Goal: Task Accomplishment & Management: Manage account settings

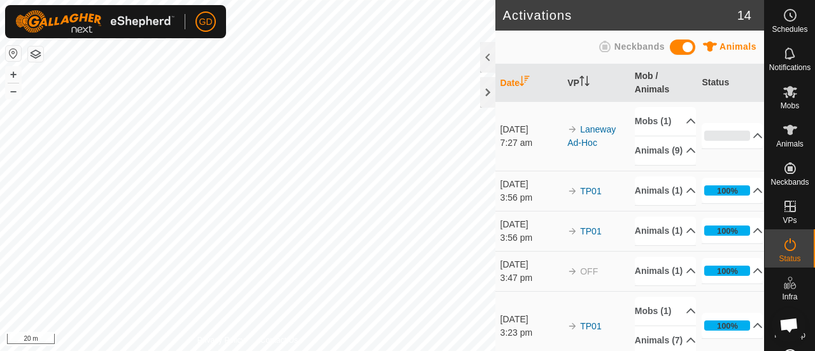
scroll to position [2478, 0]
click at [718, 147] on p-accordion-header "0%" at bounding box center [732, 135] width 61 height 25
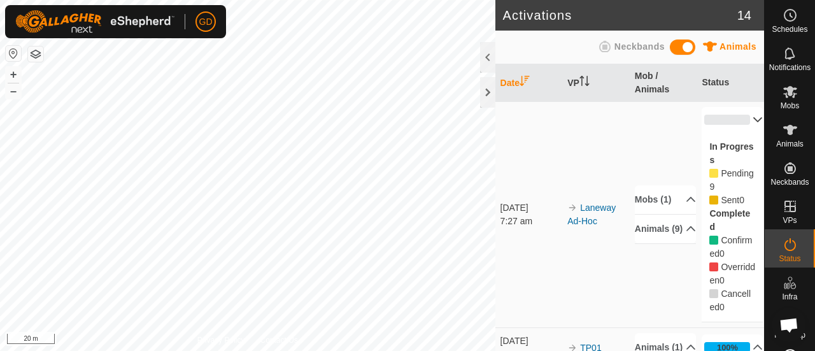
click at [716, 118] on p-accordion-header "0%" at bounding box center [732, 119] width 61 height 25
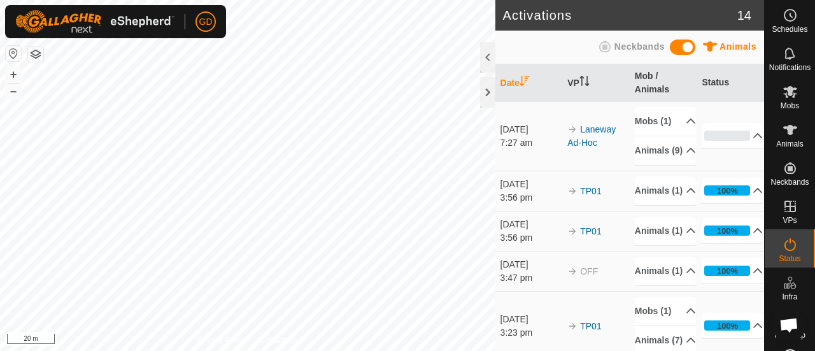
scroll to position [2478, 0]
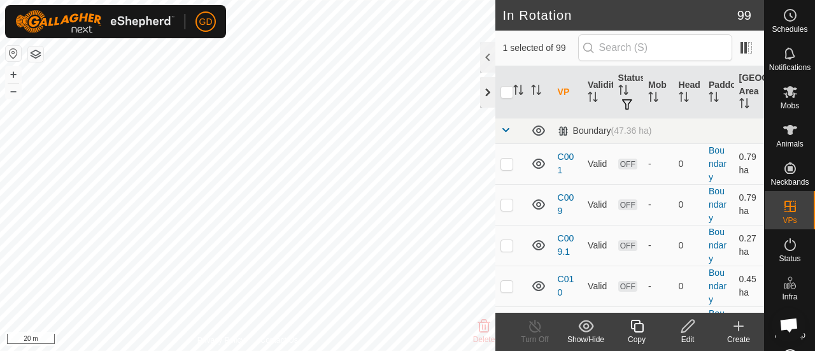
checkbox input "false"
click at [785, 245] on icon at bounding box center [790, 244] width 15 height 15
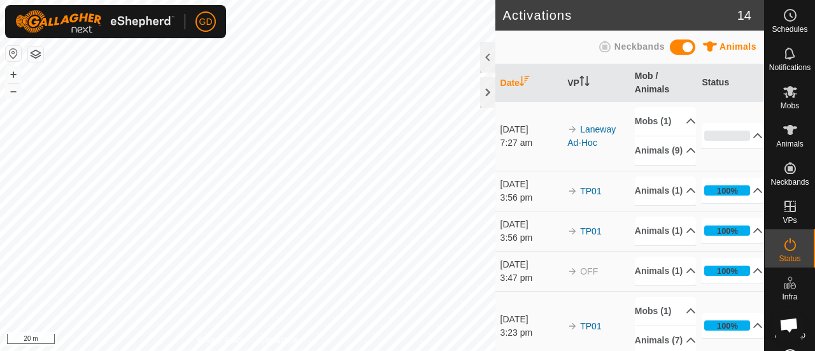
click at [550, 171] on td "[DATE] 7:27 am" at bounding box center [530, 135] width 68 height 69
click at [789, 128] on icon at bounding box center [790, 130] width 14 height 10
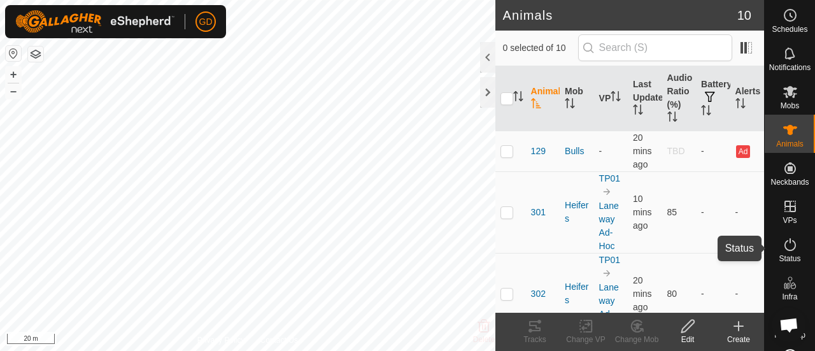
click at [785, 241] on icon at bounding box center [790, 244] width 11 height 13
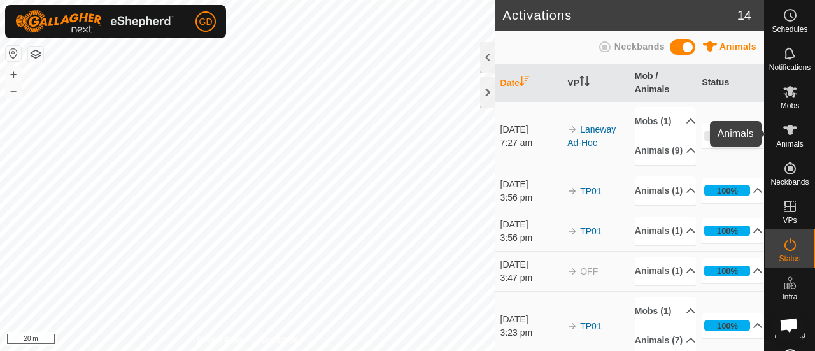
click at [785, 130] on icon at bounding box center [790, 130] width 14 height 10
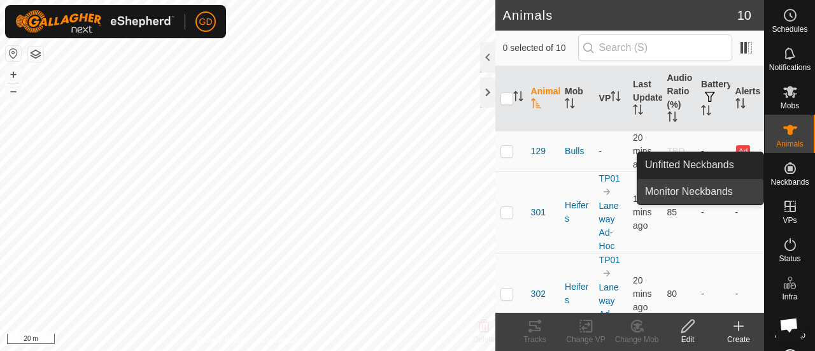
click at [694, 196] on link "Monitor Neckbands" at bounding box center [701, 191] width 126 height 25
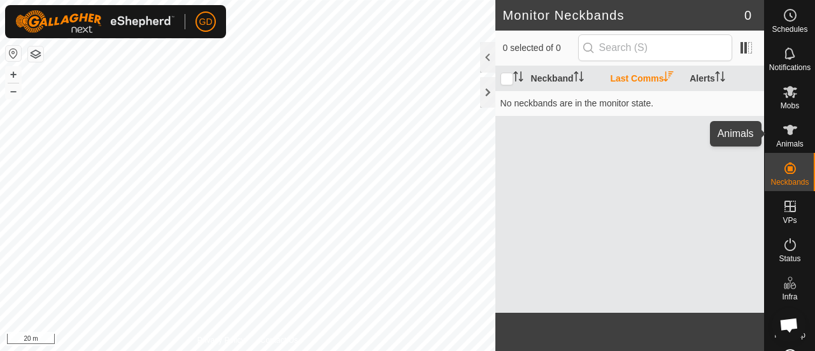
click at [784, 131] on icon at bounding box center [790, 130] width 14 height 10
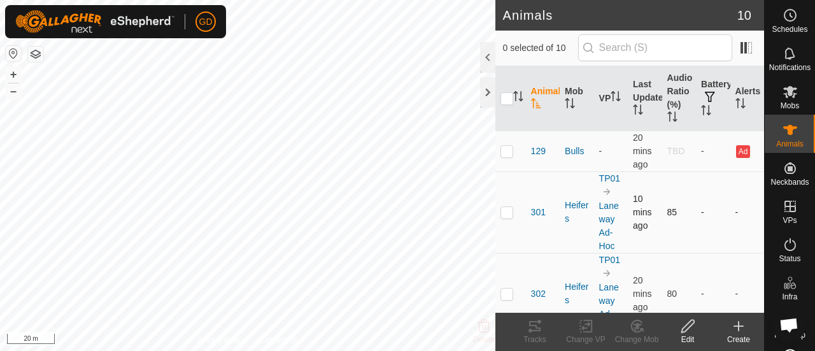
click at [507, 211] on p-checkbox at bounding box center [507, 212] width 13 height 10
checkbox input "true"
click at [683, 323] on icon at bounding box center [688, 325] width 16 height 15
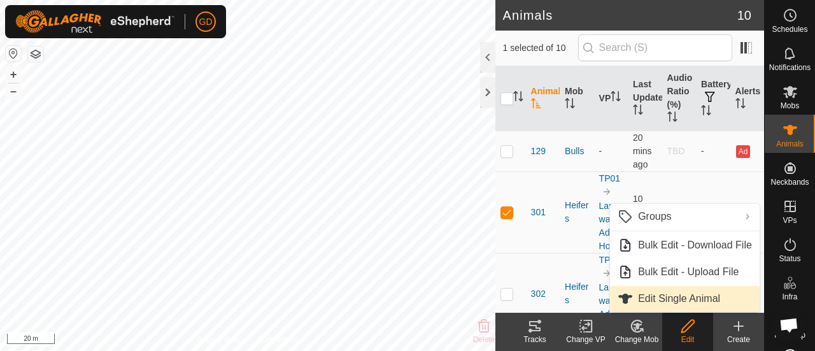
click at [669, 297] on span "Edit Single Animal" at bounding box center [679, 298] width 82 height 15
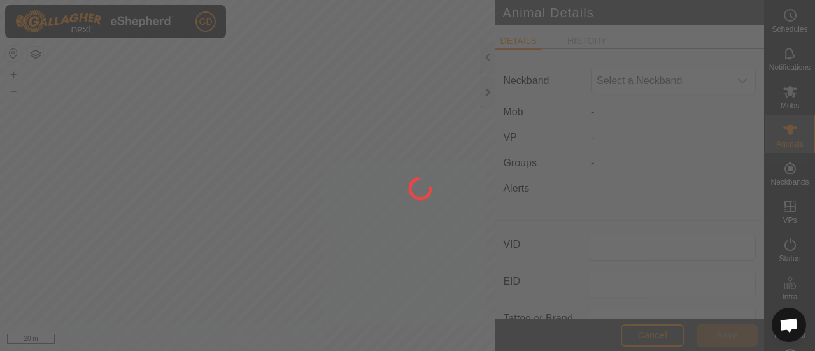
type input "301"
type input "982123826118450"
type input "Droughtmaster"
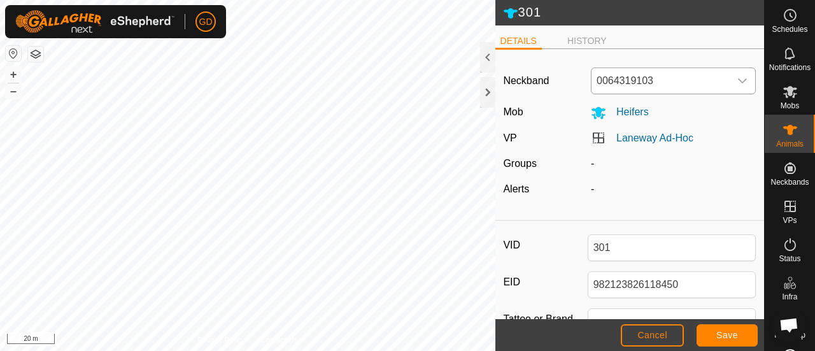
click at [738, 80] on icon "dropdown trigger" at bounding box center [742, 80] width 9 height 5
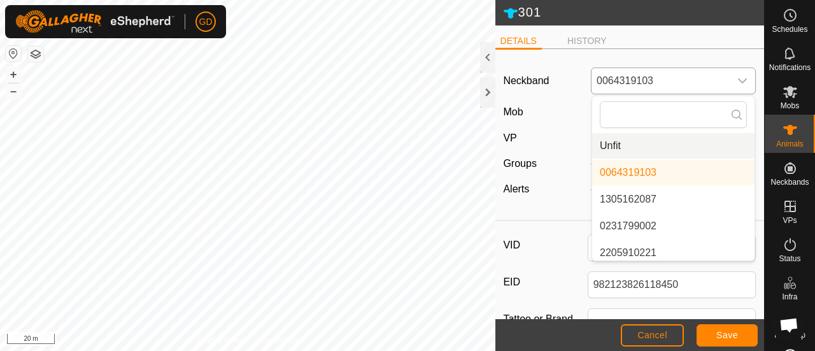
click at [612, 143] on li "Unfit" at bounding box center [673, 145] width 162 height 25
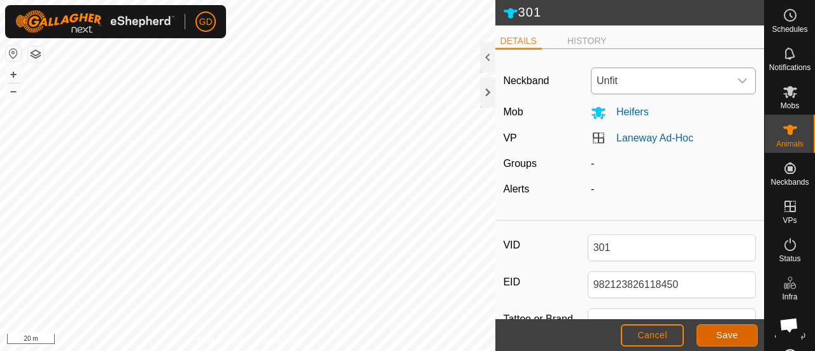
click at [722, 334] on span "Save" at bounding box center [728, 335] width 22 height 10
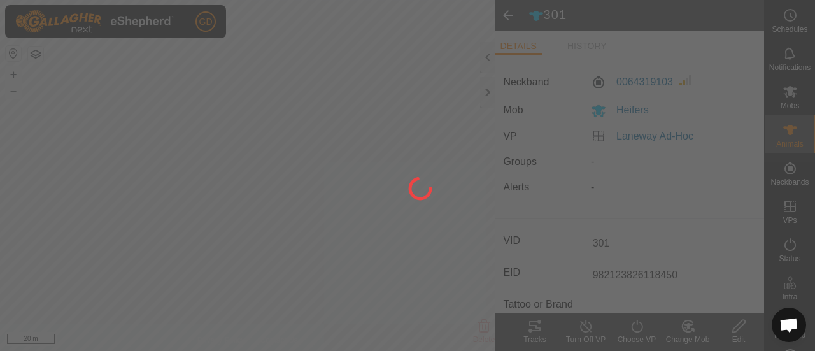
type input "-"
type input "0 kg"
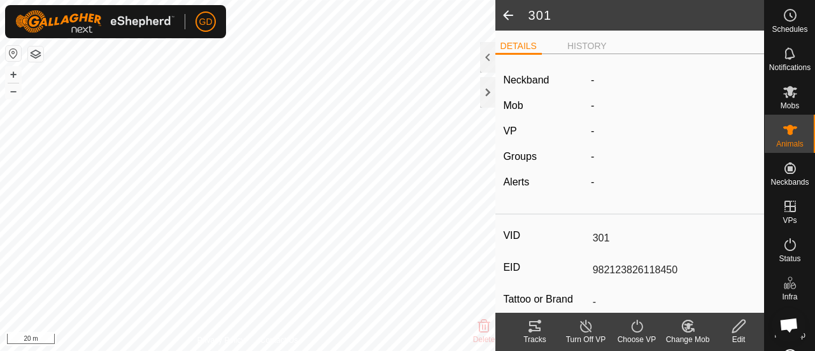
click at [508, 15] on span at bounding box center [508, 15] width 25 height 31
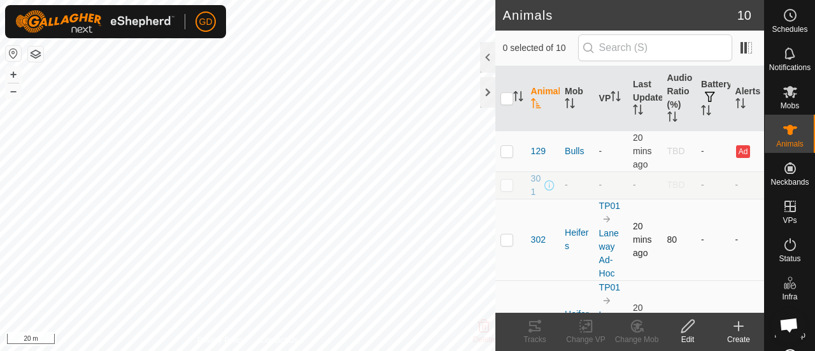
click at [506, 245] on p-checkbox at bounding box center [507, 239] width 13 height 10
checkbox input "true"
click at [692, 332] on icon at bounding box center [688, 325] width 16 height 15
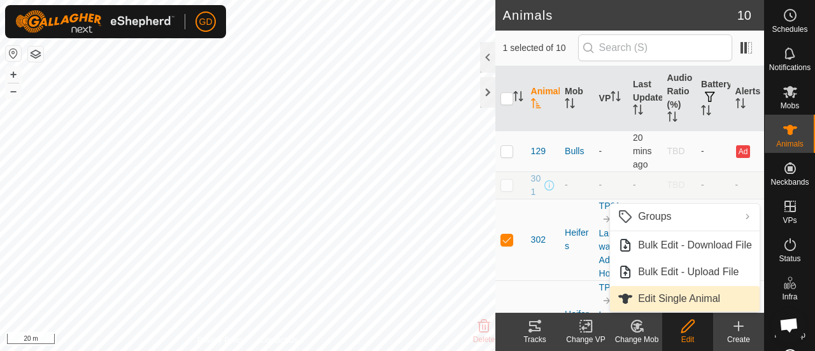
click at [660, 301] on link "Edit Single Animal" at bounding box center [685, 298] width 150 height 25
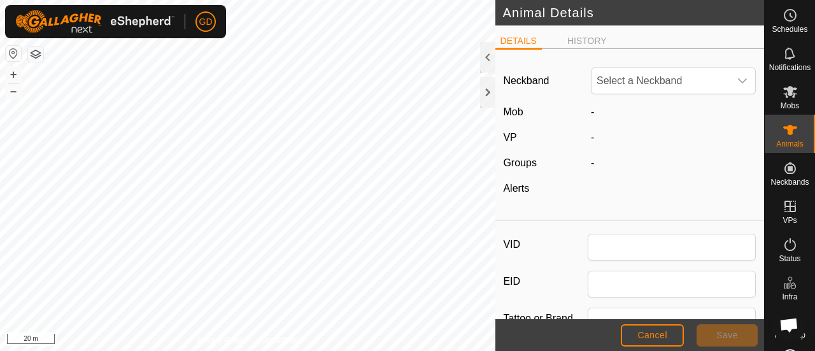
type input "302"
type input "982123826118025"
type input "Droughtmaster"
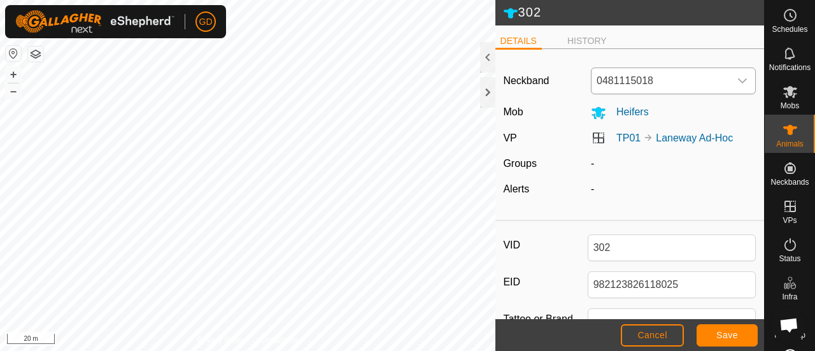
click at [632, 83] on span "0481115018" at bounding box center [661, 80] width 138 height 25
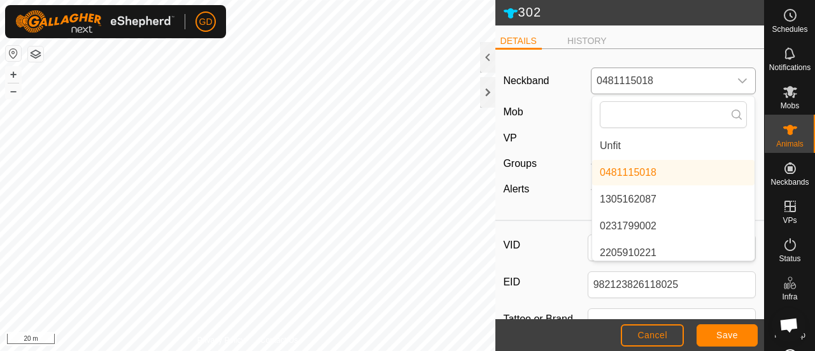
click at [611, 138] on li "Unfit" at bounding box center [673, 145] width 162 height 25
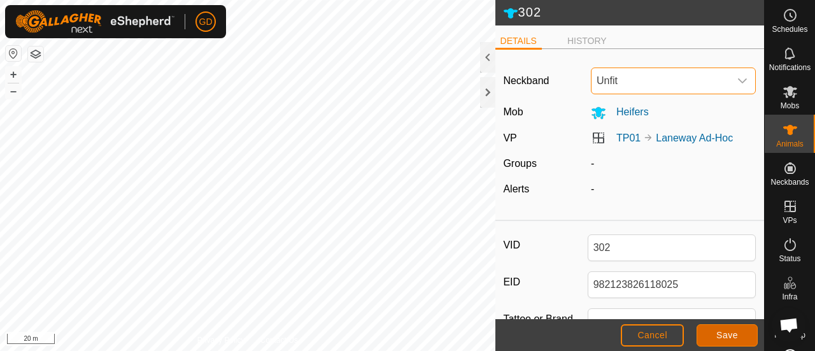
click at [711, 332] on button "Save" at bounding box center [727, 335] width 61 height 22
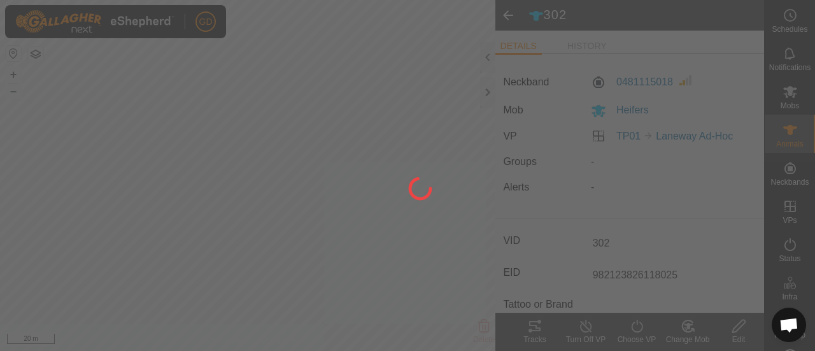
type input "-"
type input "0 kg"
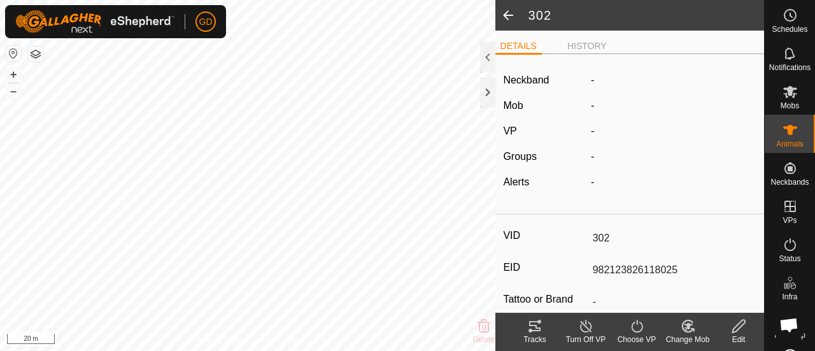
click at [510, 16] on span at bounding box center [508, 15] width 25 height 31
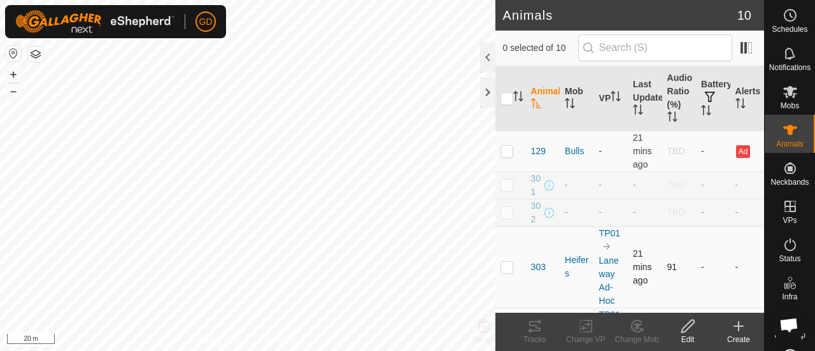
click at [507, 272] on p-checkbox at bounding box center [507, 267] width 13 height 10
checkbox input "true"
click at [688, 326] on icon at bounding box center [688, 325] width 16 height 15
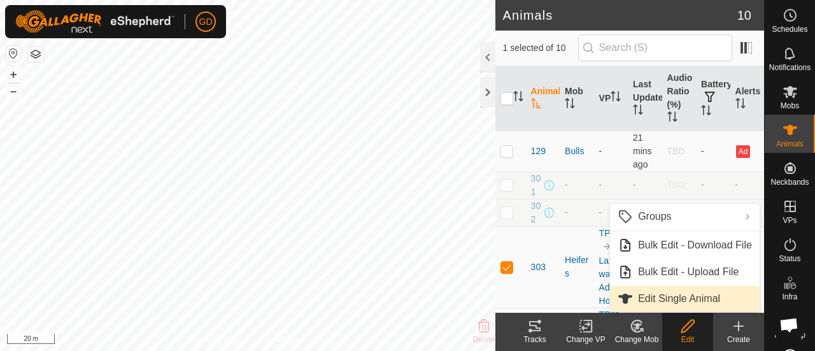
click at [656, 296] on link "Edit Single Animal" at bounding box center [685, 298] width 150 height 25
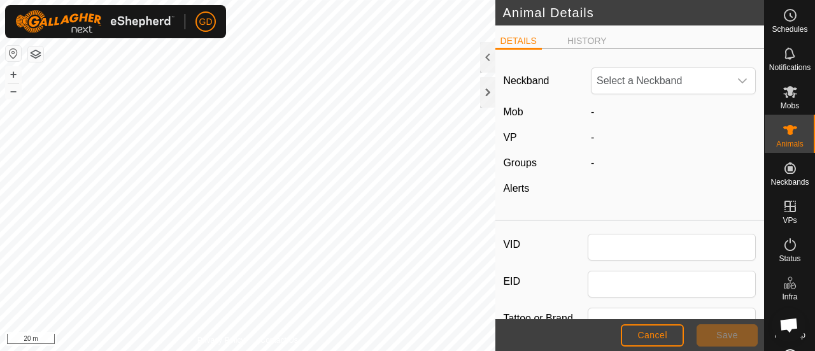
type input "303"
type input "982123826118150"
type input "Droughtmaster"
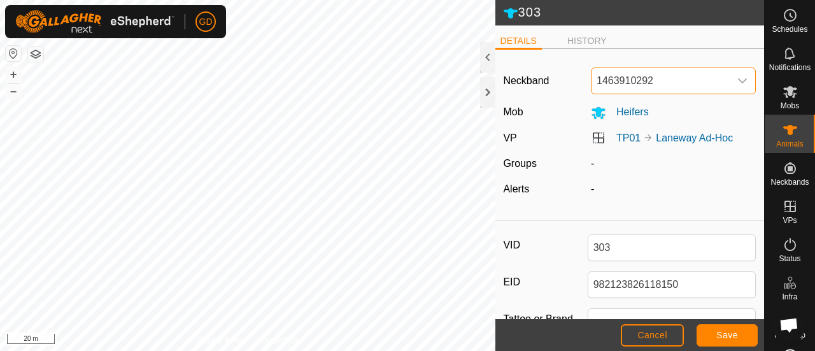
click at [643, 75] on span "1463910292" at bounding box center [661, 80] width 138 height 25
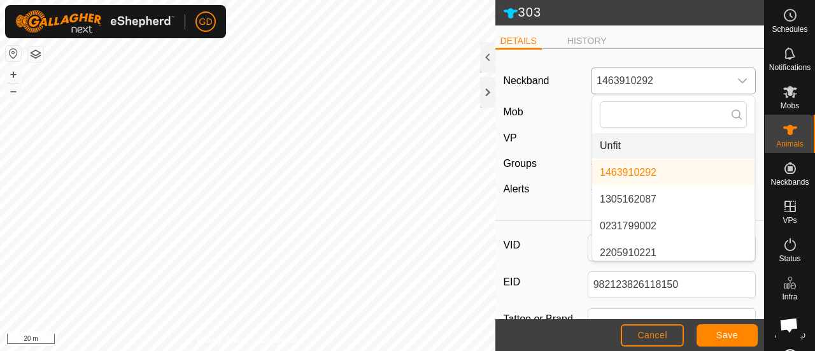
click at [612, 144] on li "Unfit" at bounding box center [673, 145] width 162 height 25
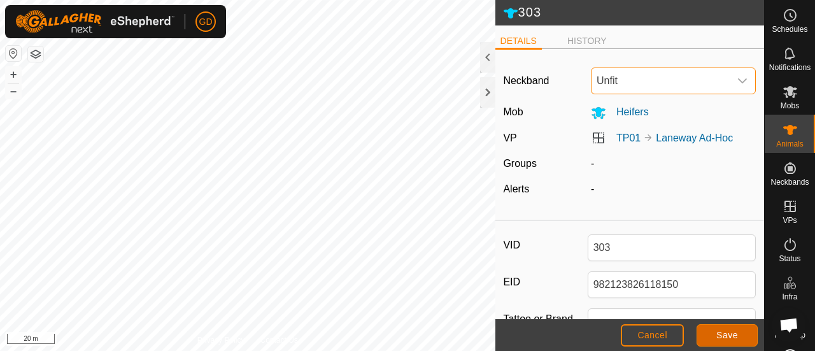
click at [715, 332] on button "Save" at bounding box center [727, 335] width 61 height 22
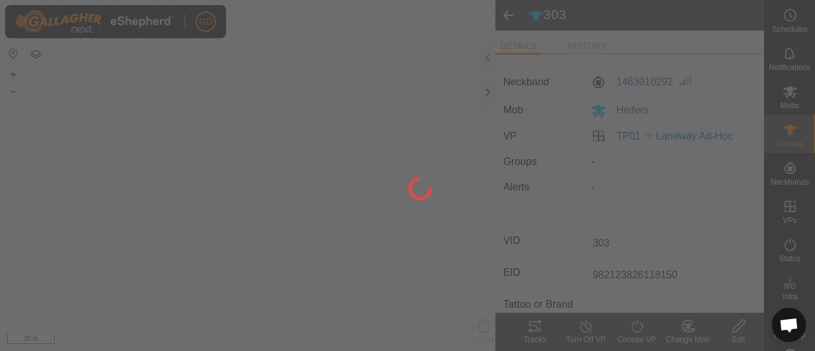
type input "-"
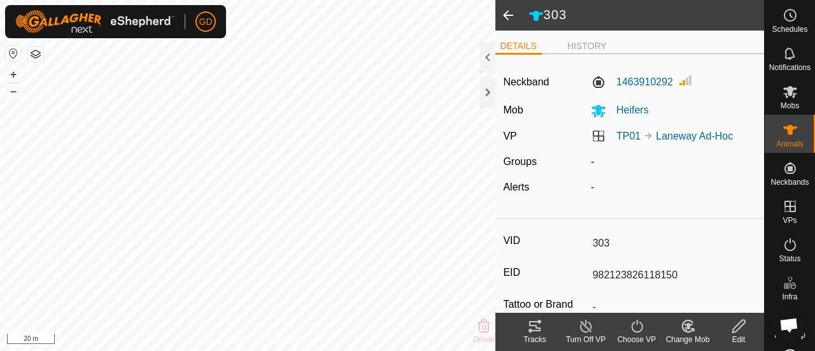
click at [508, 13] on span at bounding box center [508, 15] width 25 height 31
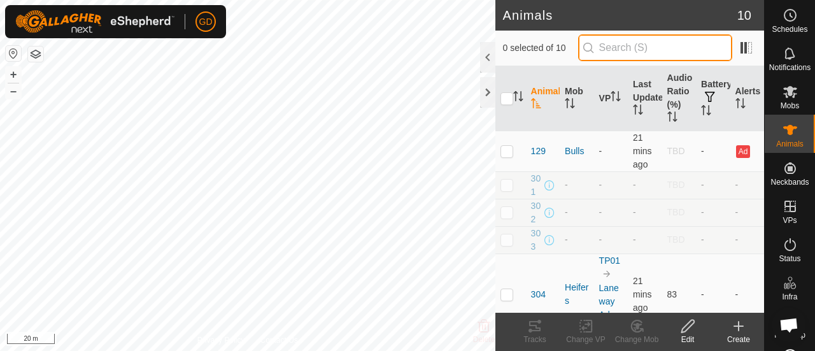
click at [640, 43] on input "text" at bounding box center [655, 47] width 154 height 27
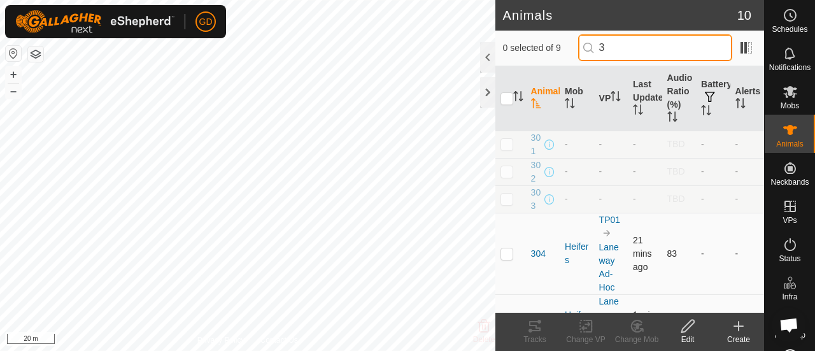
type input "3"
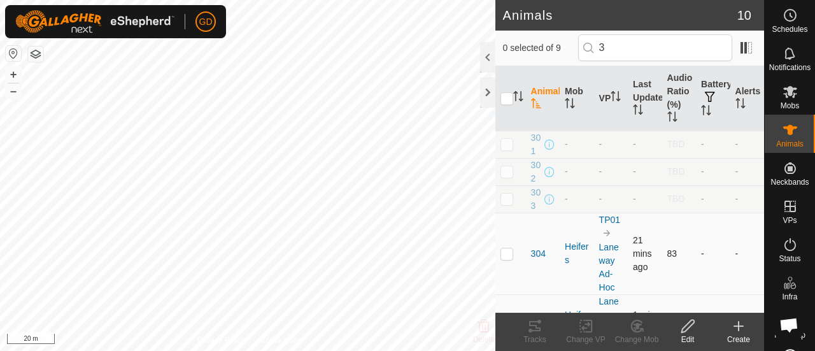
click at [506, 259] on p-checkbox at bounding box center [507, 253] width 13 height 10
checkbox input "true"
click at [691, 336] on div "Edit" at bounding box center [687, 339] width 51 height 11
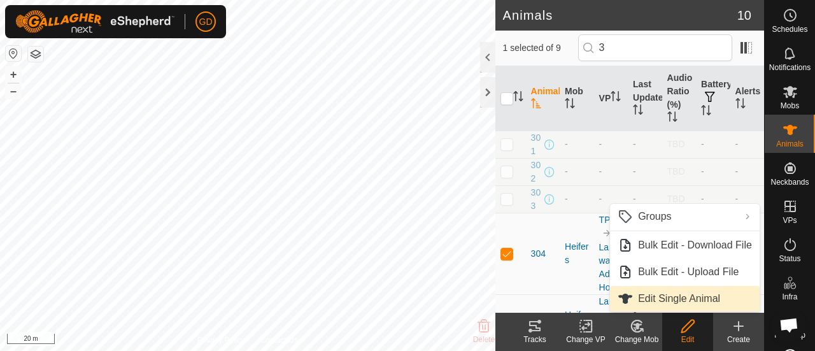
click at [651, 295] on link "Edit Single Animal" at bounding box center [685, 298] width 150 height 25
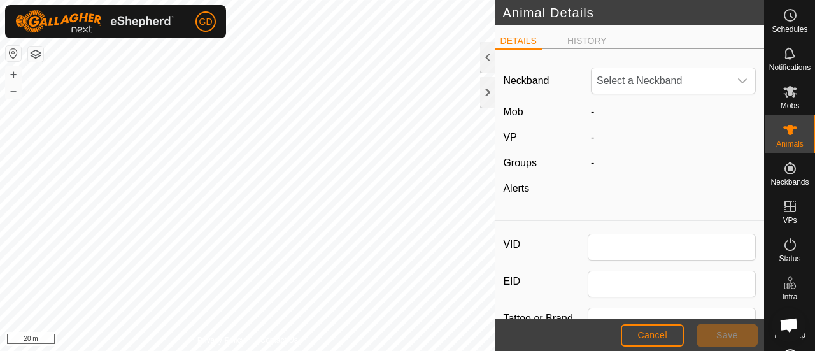
type input "304"
type input "982123826118446"
type input "Droughtmaster"
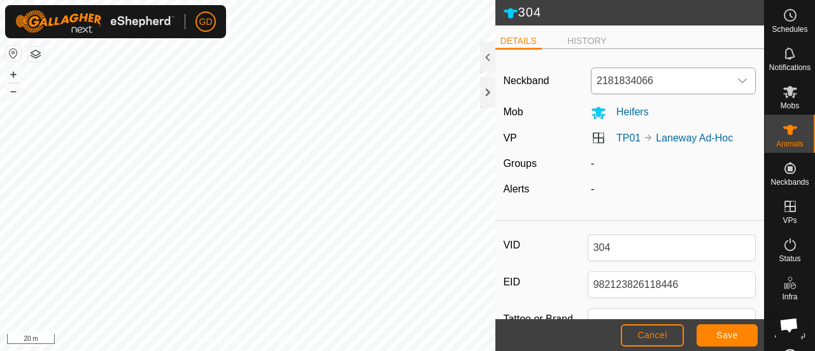
click at [647, 81] on span "2181834066" at bounding box center [661, 80] width 138 height 25
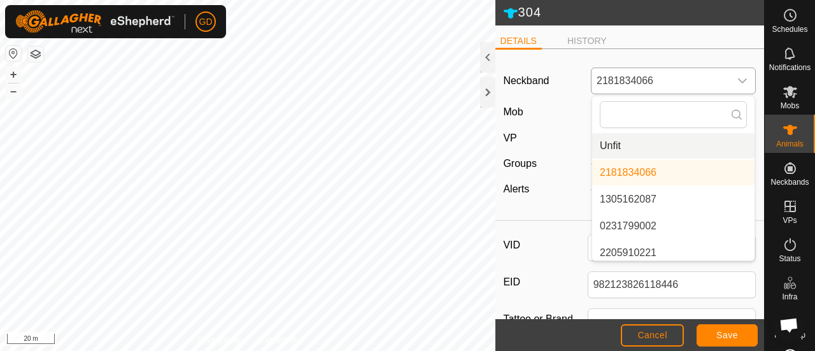
click at [610, 146] on li "Unfit" at bounding box center [673, 145] width 162 height 25
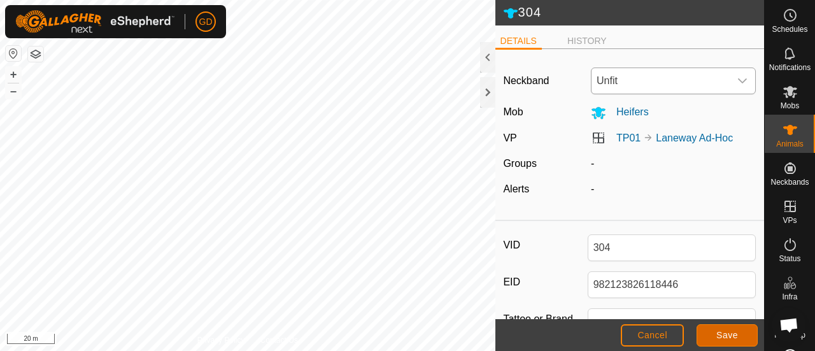
drag, startPoint x: 715, startPoint y: 337, endPoint x: 707, endPoint y: 332, distance: 9.2
click at [707, 332] on button "Save" at bounding box center [727, 335] width 61 height 22
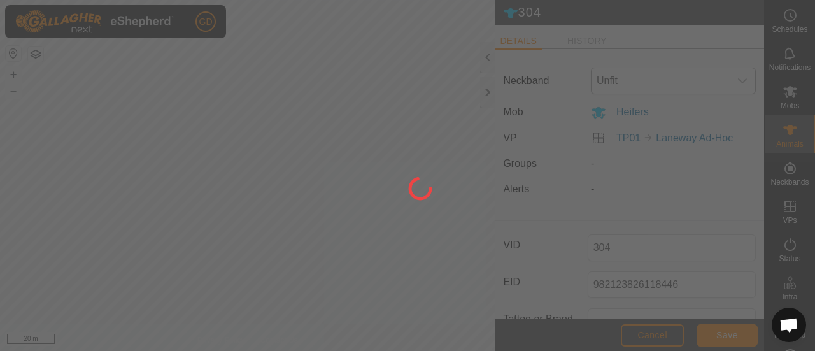
type input "-"
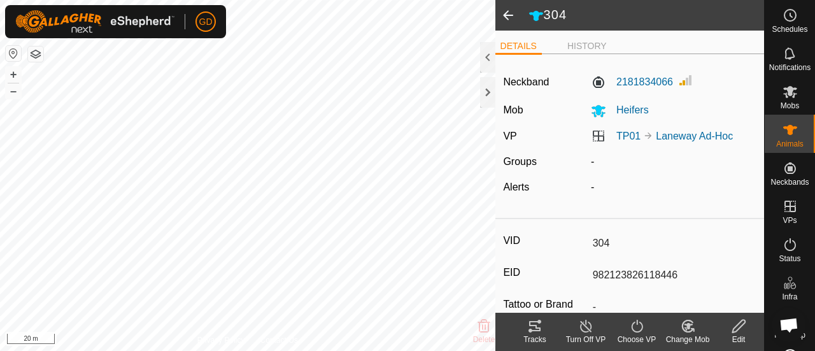
type input "0 kg"
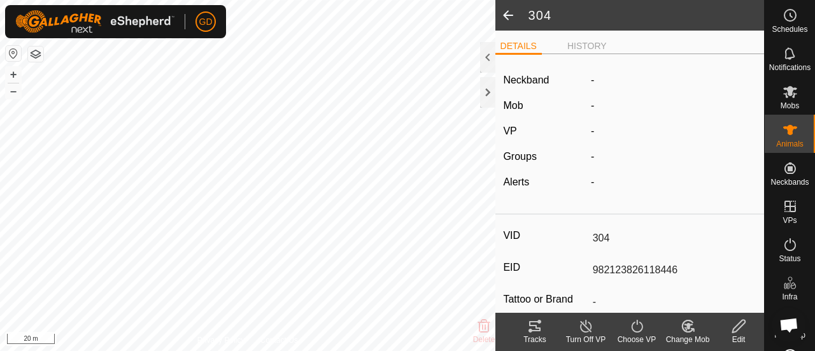
click at [736, 328] on icon at bounding box center [739, 325] width 16 height 15
type input "0"
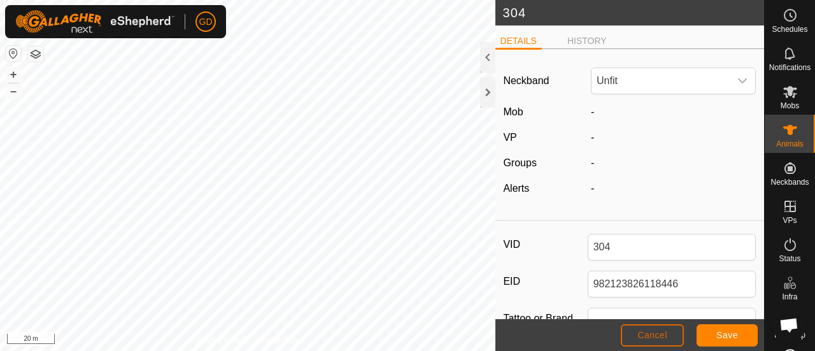
click at [643, 332] on span "Cancel" at bounding box center [653, 335] width 30 height 10
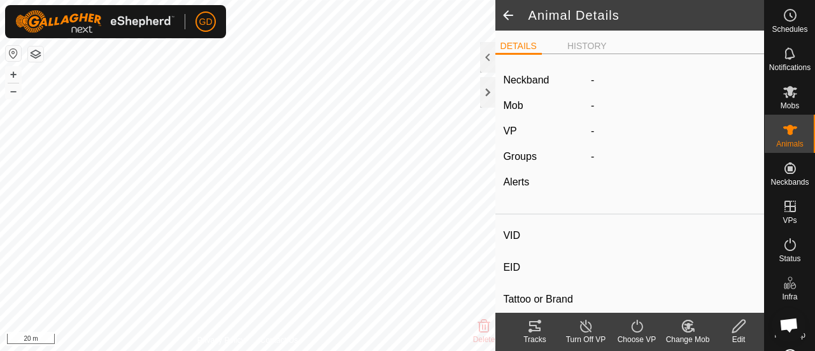
type input "304"
type input "982123826118446"
type input "-"
type input "Droughtmaster"
type input "-"
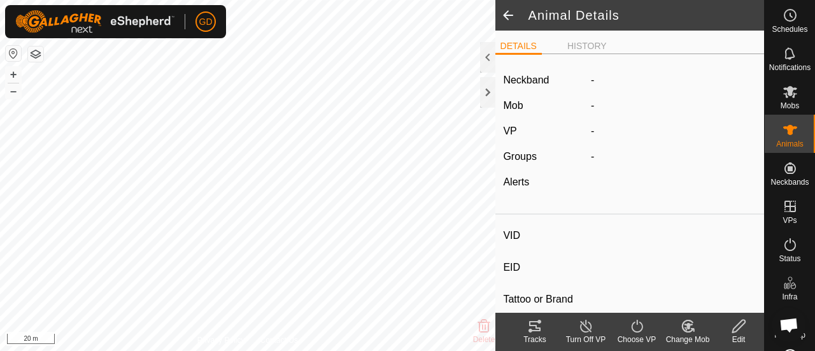
type input "0 kg"
type input "-"
click at [504, 19] on span at bounding box center [508, 15] width 25 height 31
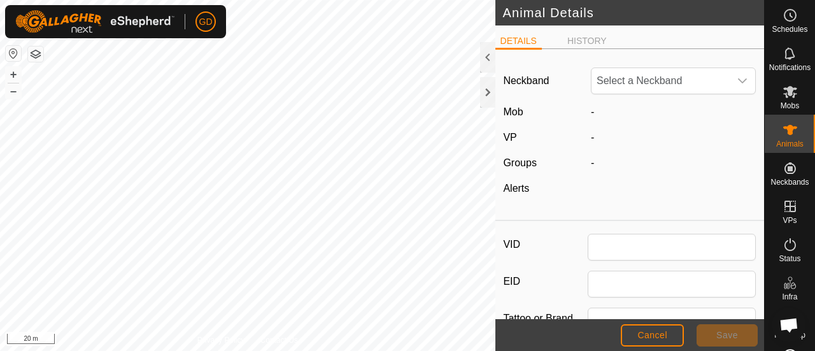
type input "304"
type input "982123826118446"
type input "Droughtmaster"
type input "0"
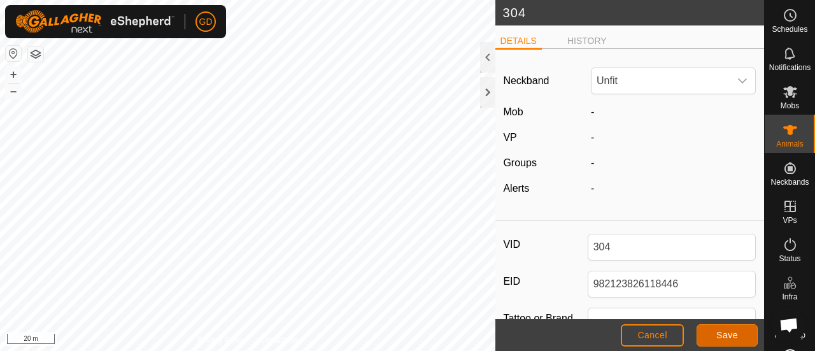
click at [711, 331] on button "Save" at bounding box center [727, 335] width 61 height 22
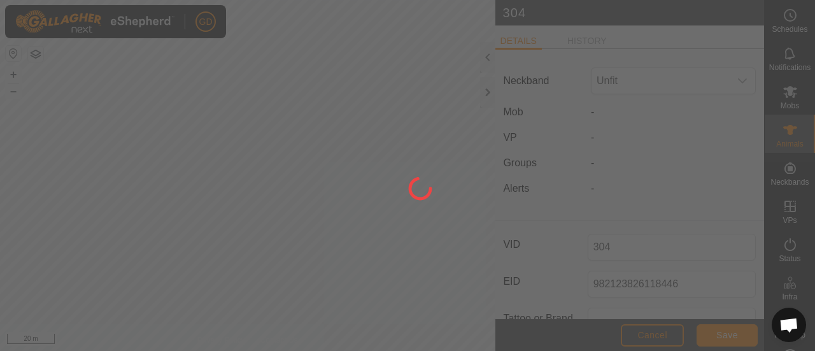
type input "-"
type input "0 kg"
type input "-"
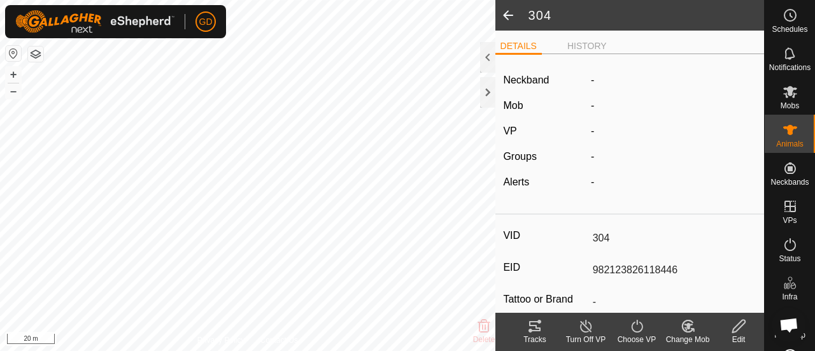
click at [503, 13] on span at bounding box center [508, 15] width 25 height 31
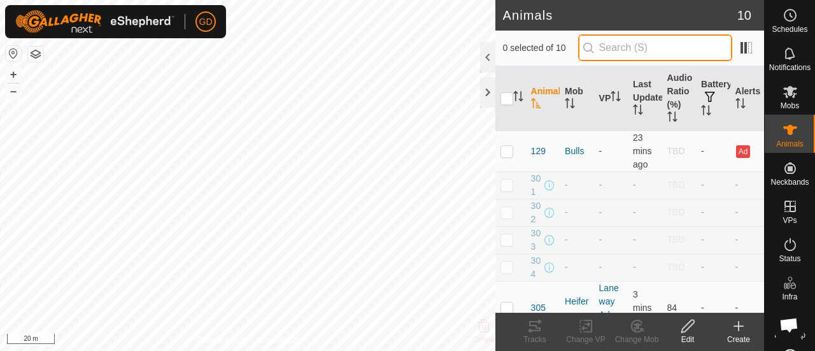
click at [630, 41] on input "text" at bounding box center [655, 47] width 154 height 27
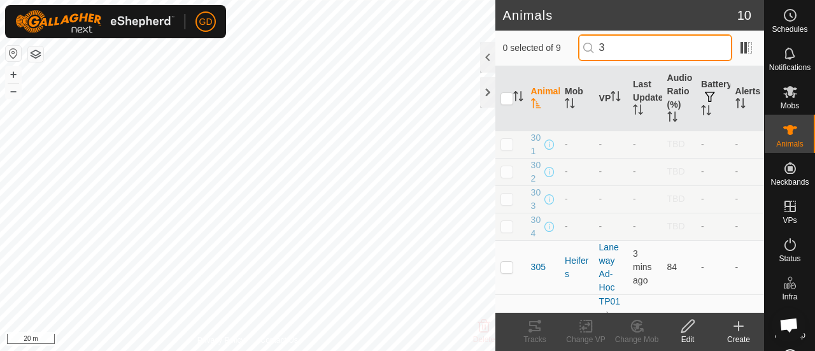
scroll to position [217, 0]
type input "3"
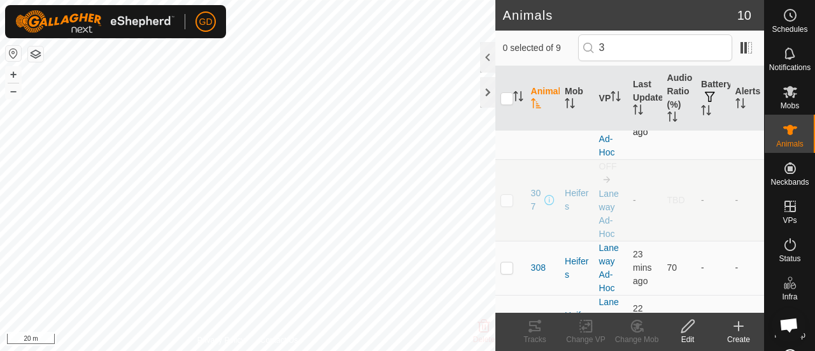
click at [510, 124] on p-checkbox at bounding box center [507, 118] width 13 height 10
checkbox input "true"
click at [688, 329] on icon at bounding box center [688, 326] width 13 height 13
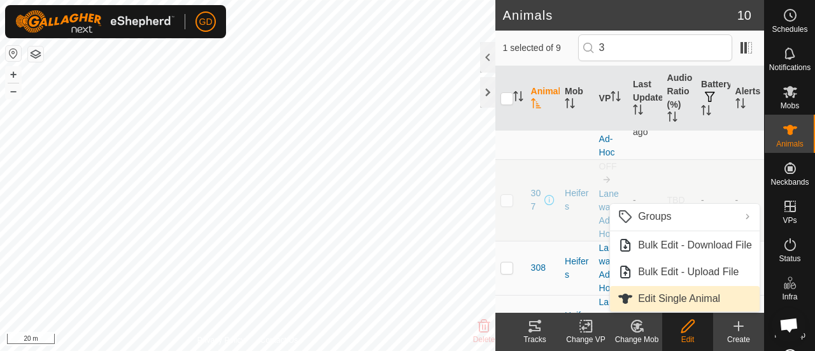
click at [657, 304] on link "Edit Single Animal" at bounding box center [685, 298] width 150 height 25
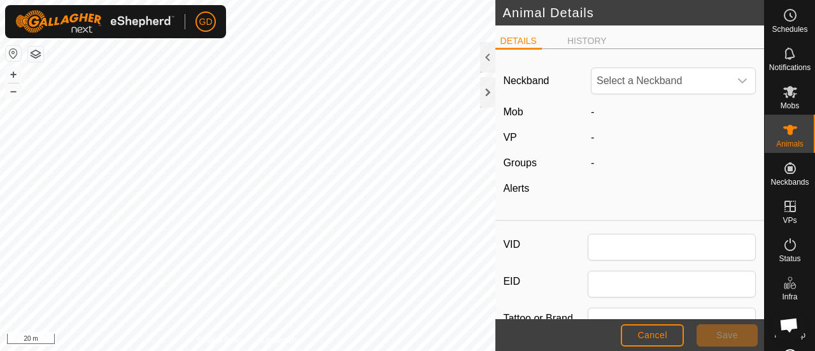
type input "306"
type input "982123826118224"
type input "Droughtmaster"
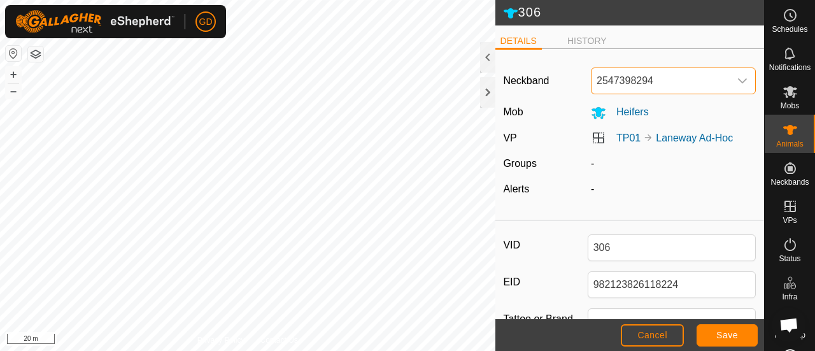
click at [632, 82] on span "2547398294" at bounding box center [661, 80] width 138 height 25
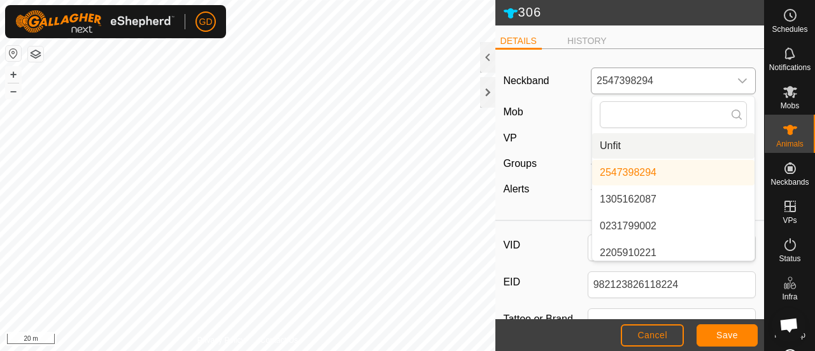
click at [616, 139] on li "Unfit" at bounding box center [673, 145] width 162 height 25
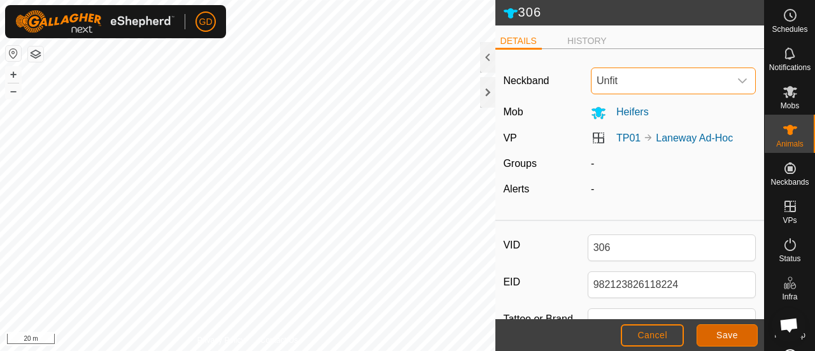
click at [727, 334] on span "Save" at bounding box center [728, 335] width 22 height 10
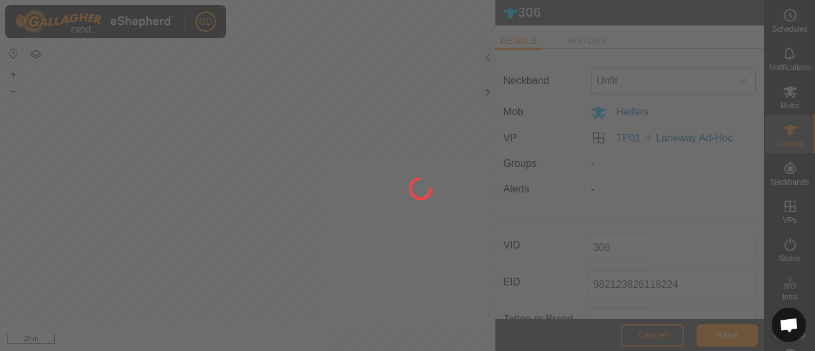
type input "-"
type input "0 kg"
type input "-"
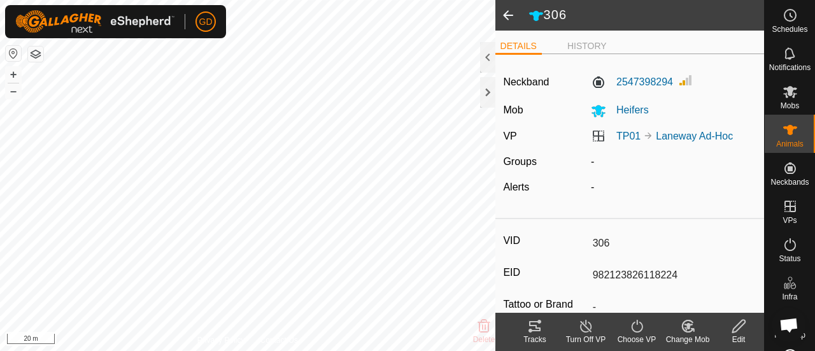
click at [740, 324] on icon at bounding box center [739, 325] width 16 height 15
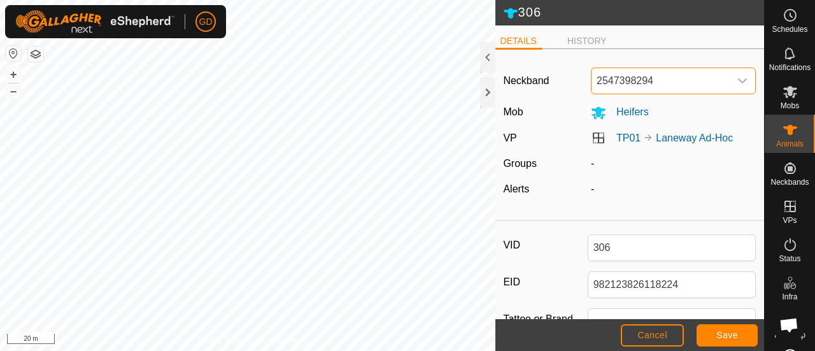
click at [649, 90] on span "2547398294" at bounding box center [661, 80] width 138 height 25
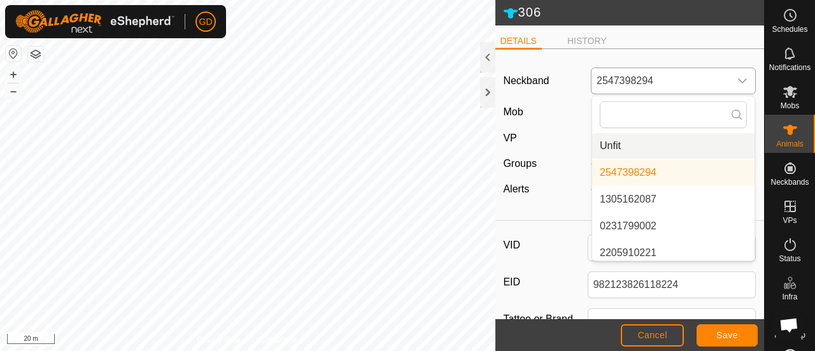
click at [610, 144] on li "Unfit" at bounding box center [673, 145] width 162 height 25
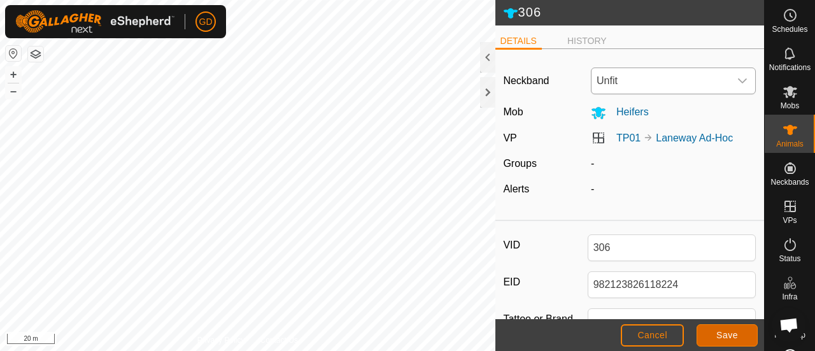
click at [722, 333] on span "Save" at bounding box center [728, 335] width 22 height 10
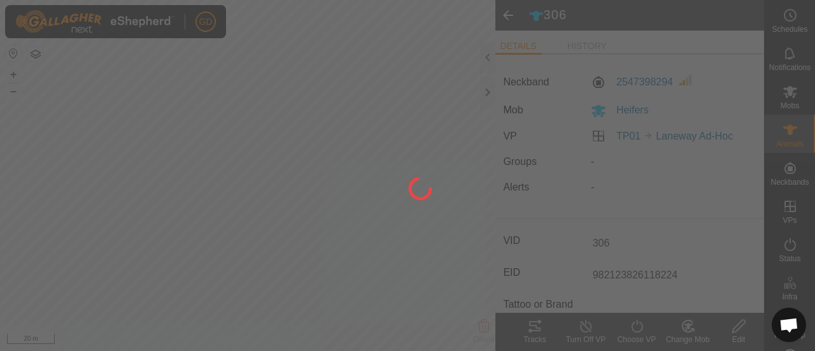
type input "-"
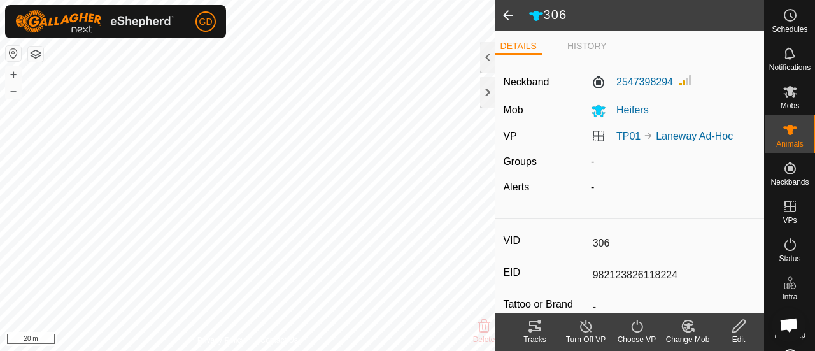
click at [506, 16] on span at bounding box center [508, 15] width 25 height 31
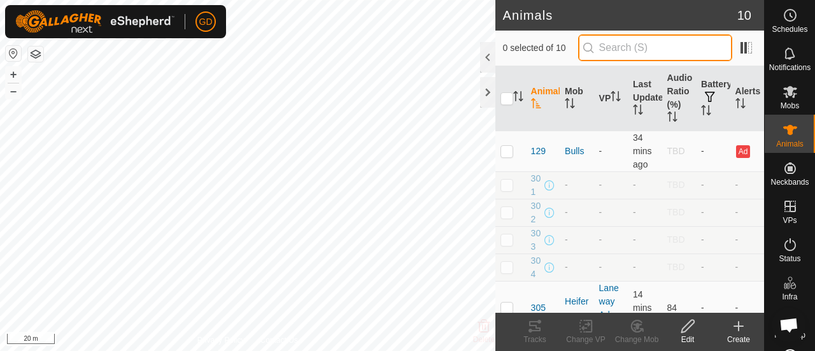
click at [640, 50] on input "text" at bounding box center [655, 47] width 154 height 27
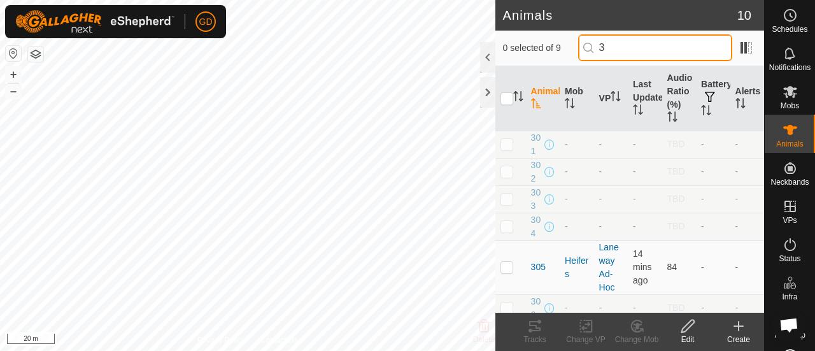
scroll to position [217, 0]
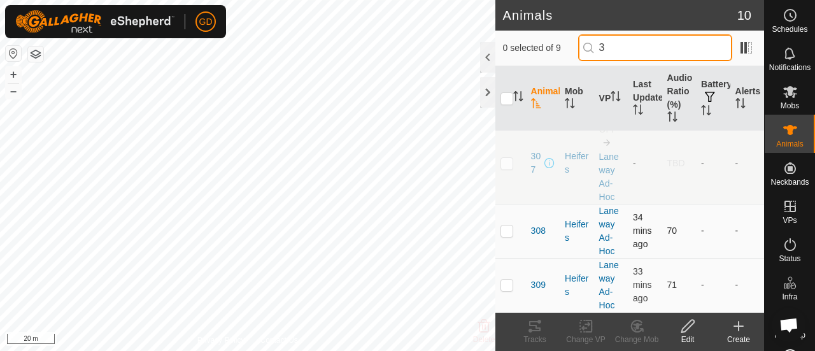
type input "3"
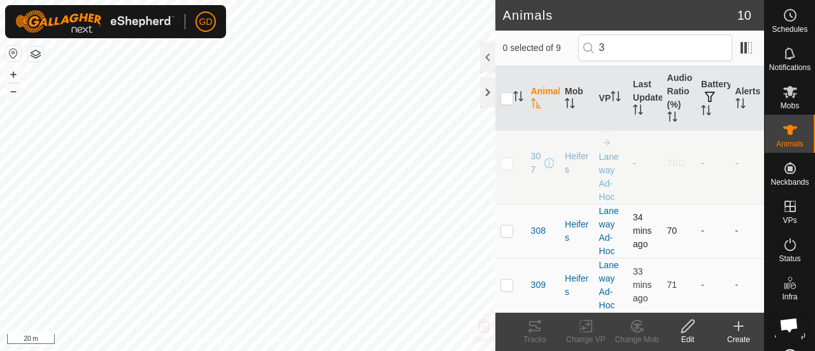
click at [506, 236] on p-checkbox at bounding box center [507, 230] width 13 height 10
checkbox input "true"
click at [688, 329] on icon at bounding box center [688, 325] width 16 height 15
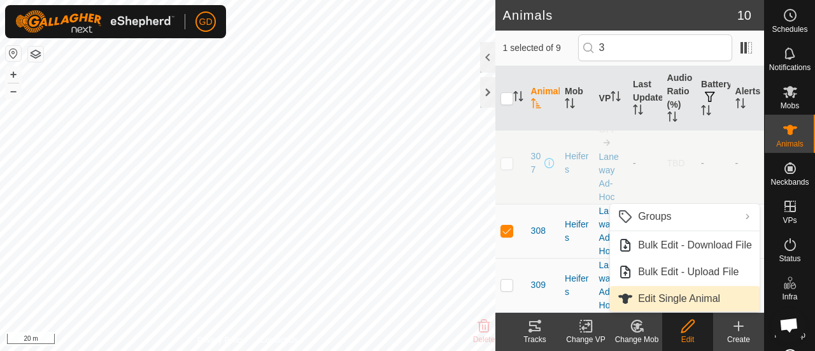
click at [680, 294] on link "Edit Single Animal" at bounding box center [685, 298] width 150 height 25
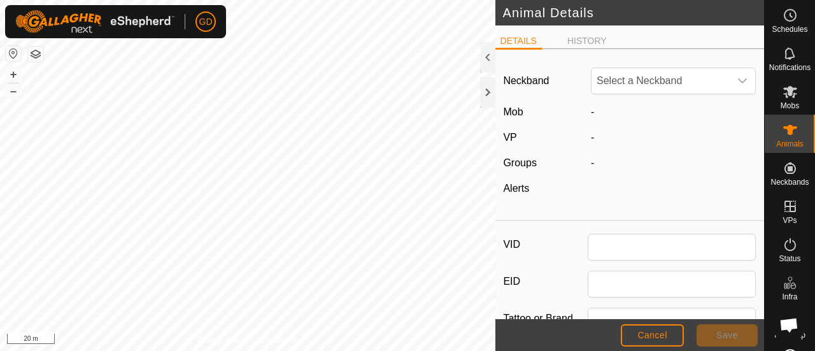
type input "308"
type input "982123826118141"
type input "Droughtmaster"
type input "0"
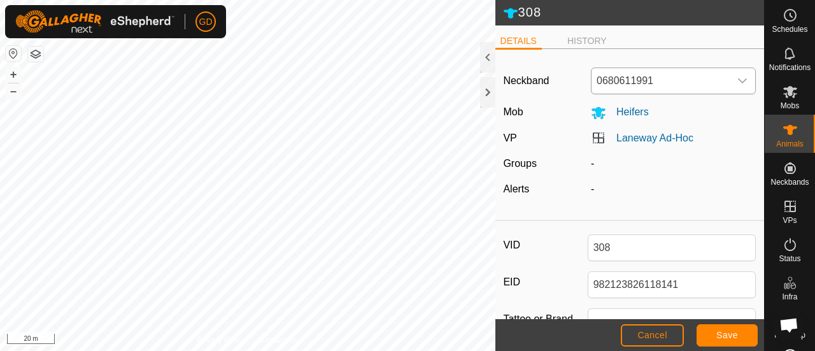
click at [629, 75] on span "0680611991" at bounding box center [661, 80] width 138 height 25
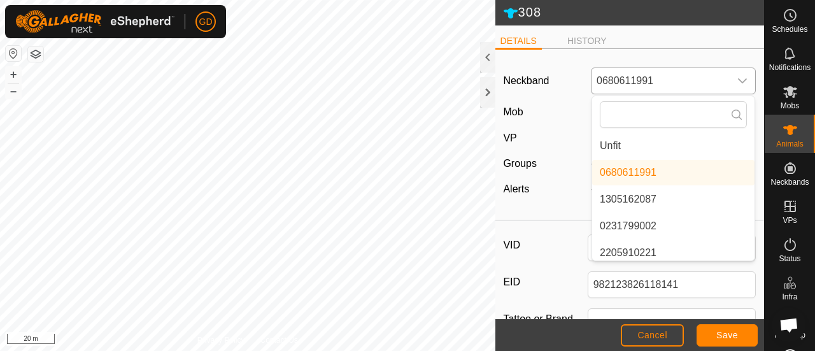
click at [603, 146] on li "Unfit" at bounding box center [673, 145] width 162 height 25
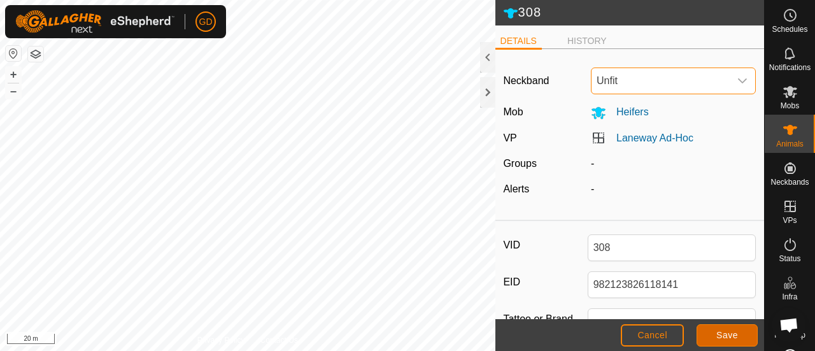
click at [717, 329] on button "Save" at bounding box center [727, 335] width 61 height 22
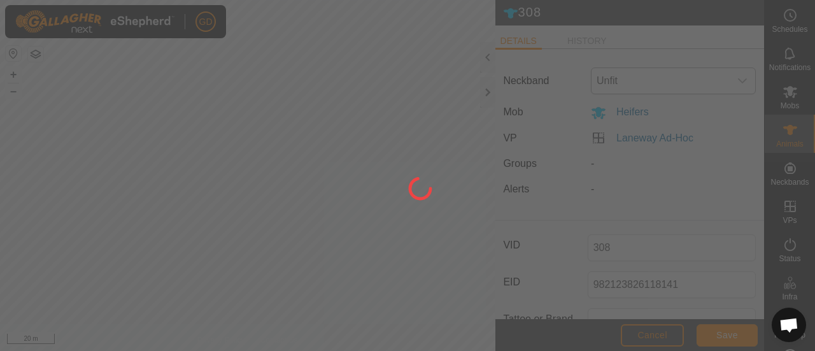
type input "-"
type input "0 kg"
type input "-"
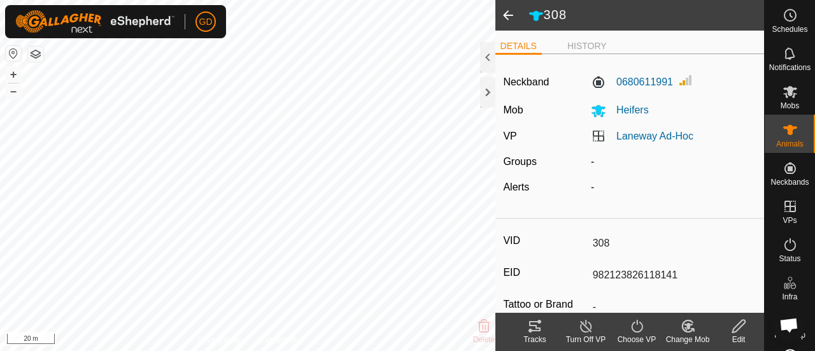
click at [508, 17] on span at bounding box center [508, 15] width 25 height 31
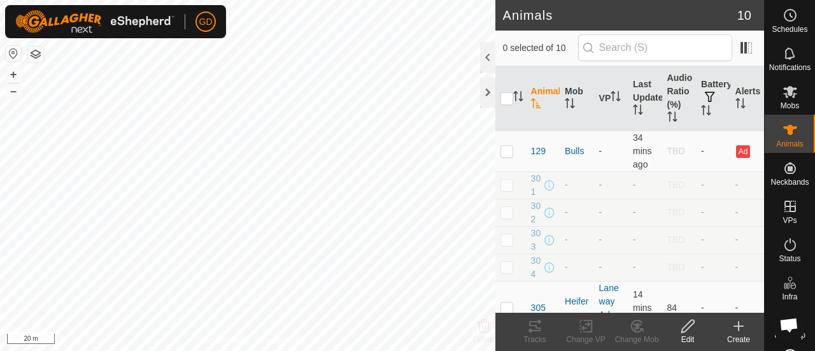
scroll to position [217, 0]
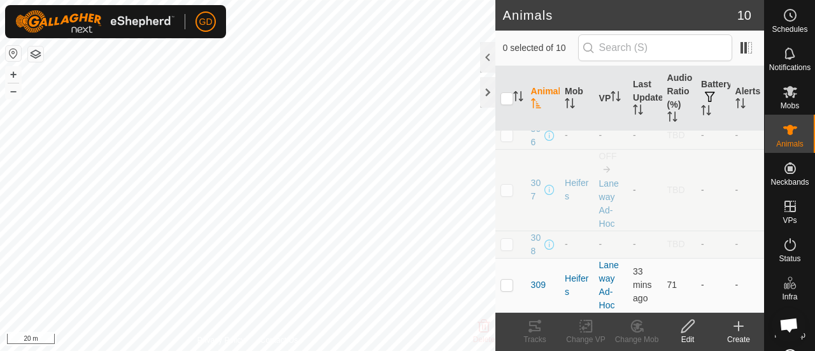
click at [513, 231] on td at bounding box center [511, 190] width 31 height 82
checkbox input "true"
click at [693, 334] on div "Edit" at bounding box center [687, 339] width 51 height 11
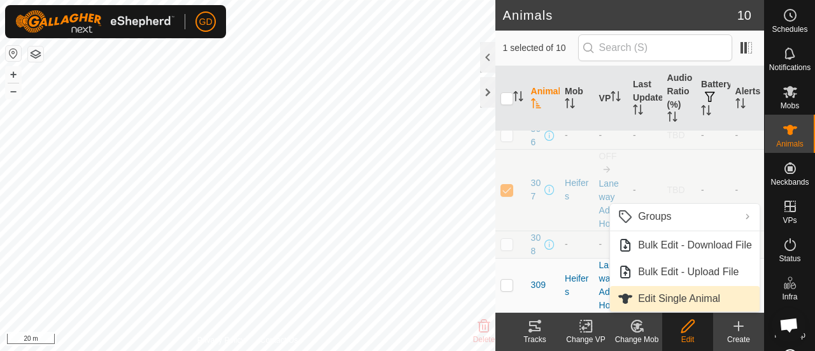
click at [691, 306] on link "Edit Single Animal" at bounding box center [685, 298] width 150 height 25
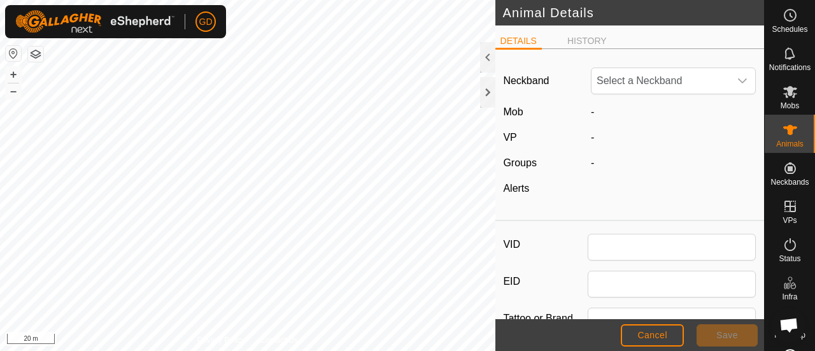
type input "307"
type input "982123826118437"
type input "Droughtmaster"
type input "0"
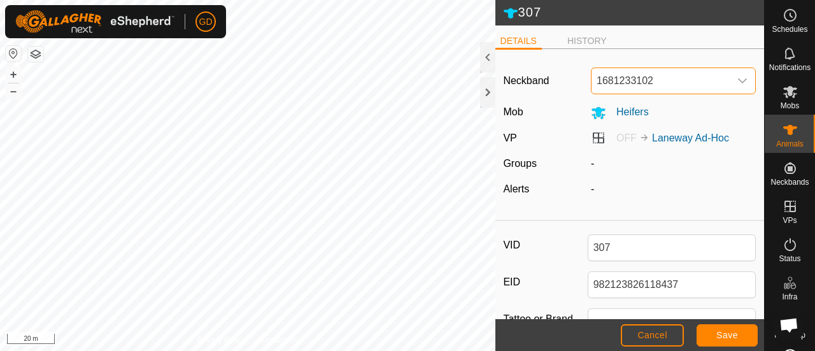
click at [662, 82] on span "1681233102" at bounding box center [661, 80] width 138 height 25
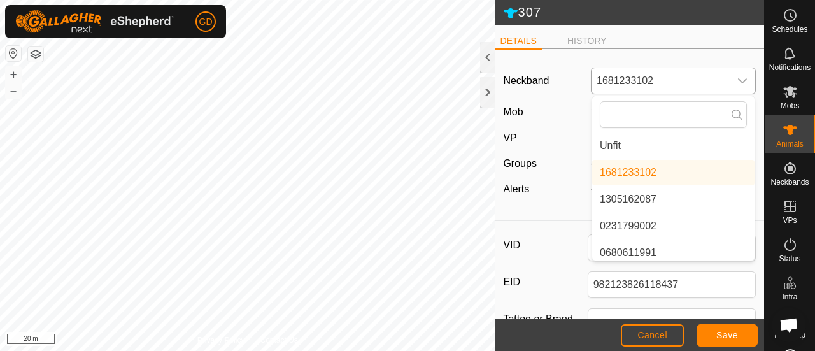
click at [620, 145] on li "Unfit" at bounding box center [673, 145] width 162 height 25
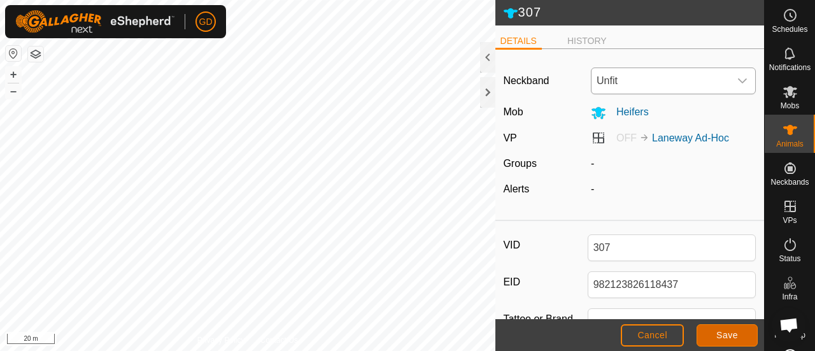
click at [716, 332] on button "Save" at bounding box center [727, 335] width 61 height 22
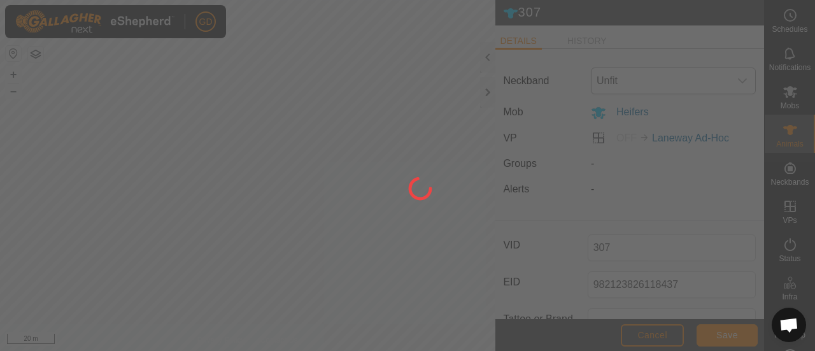
type input "-"
type input "0 kg"
type input "-"
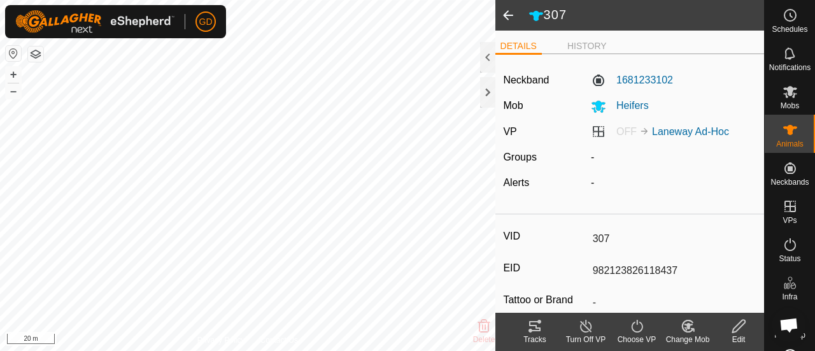
click at [510, 16] on span at bounding box center [508, 15] width 25 height 31
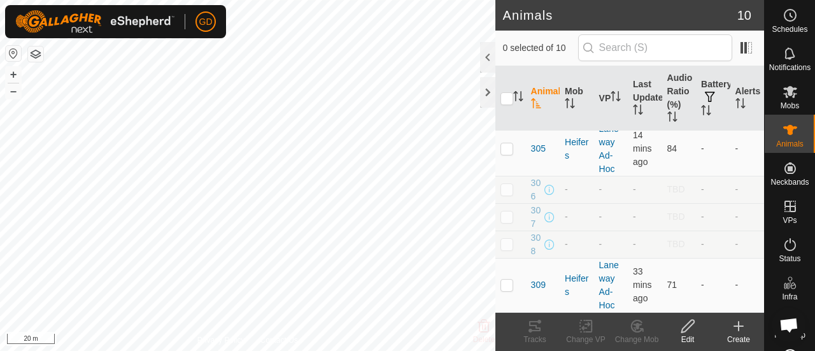
scroll to position [249, 0]
click at [509, 286] on p-checkbox at bounding box center [507, 285] width 13 height 10
checkbox input "true"
click at [685, 333] on icon at bounding box center [688, 325] width 16 height 15
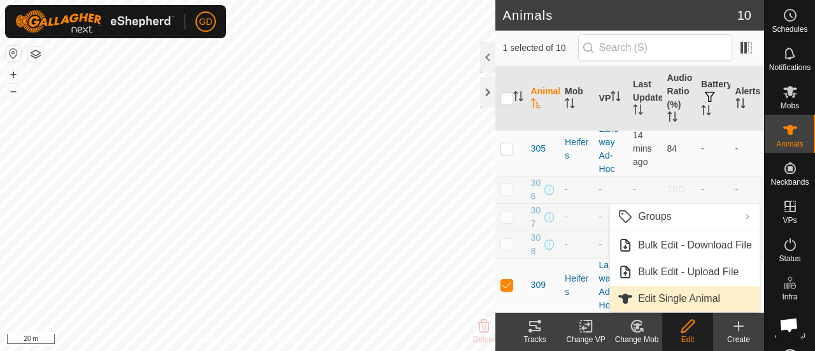
click at [655, 306] on link "Edit Single Animal" at bounding box center [685, 298] width 150 height 25
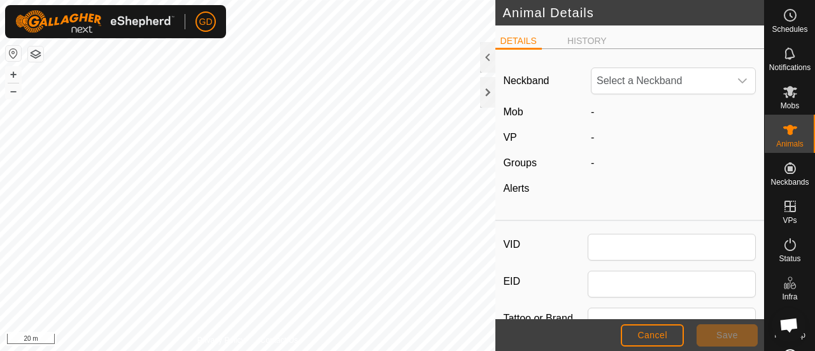
type input "309"
type input "982123826118692"
type input "Droughtmaster"
type input "0"
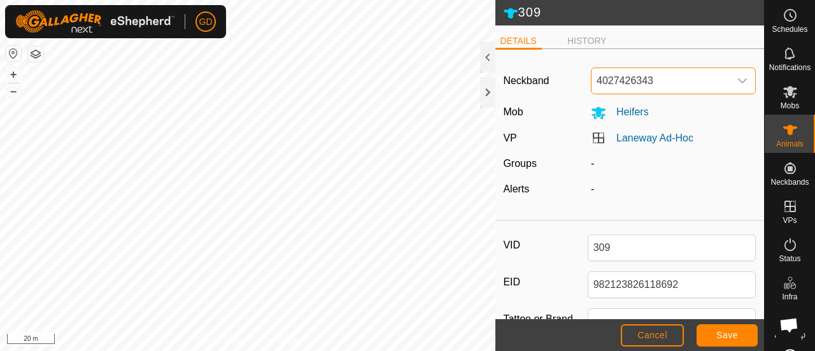
click at [632, 78] on span "4027426343" at bounding box center [661, 80] width 138 height 25
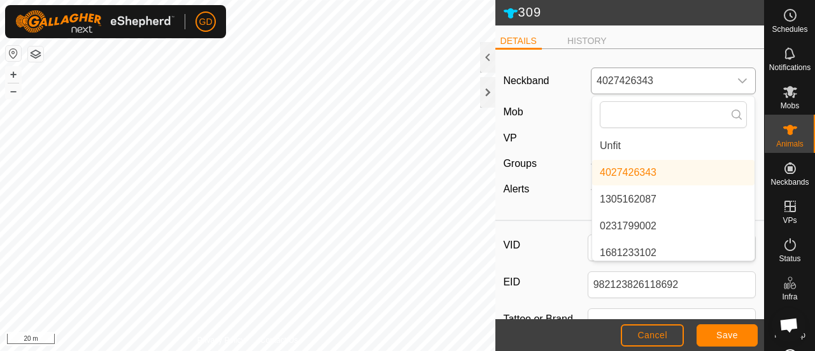
click at [615, 144] on li "Unfit" at bounding box center [673, 145] width 162 height 25
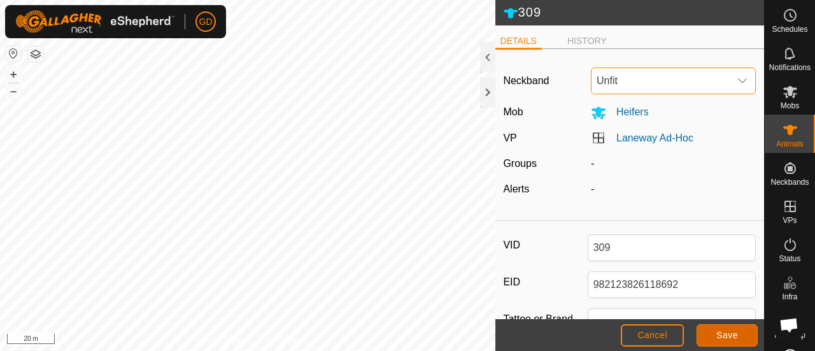
click at [724, 332] on span "Save" at bounding box center [728, 335] width 22 height 10
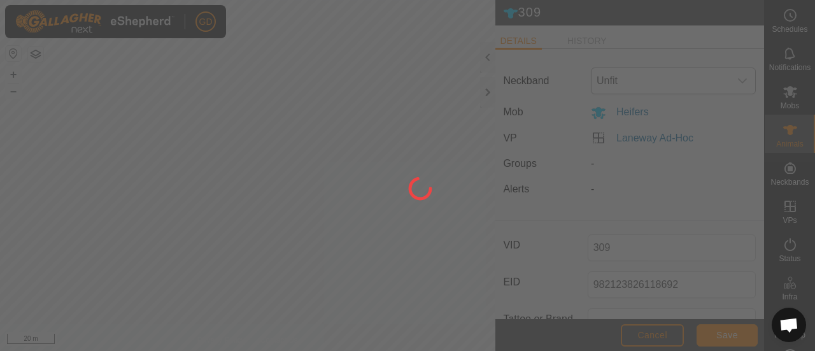
type input "-"
type input "0 kg"
type input "-"
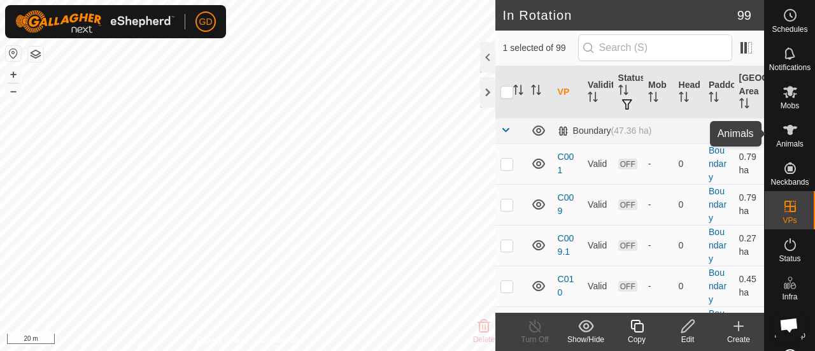
click at [783, 132] on icon at bounding box center [790, 129] width 15 height 15
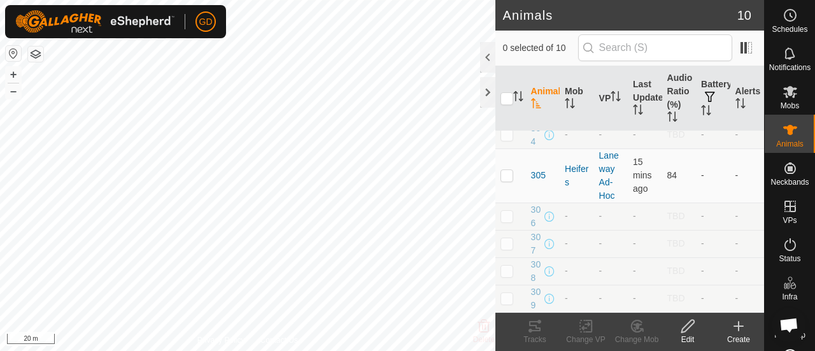
scroll to position [138, 0]
click at [513, 180] on p-tablecheckbox at bounding box center [507, 175] width 13 height 10
checkbox input "true"
click at [694, 324] on icon at bounding box center [688, 325] width 16 height 15
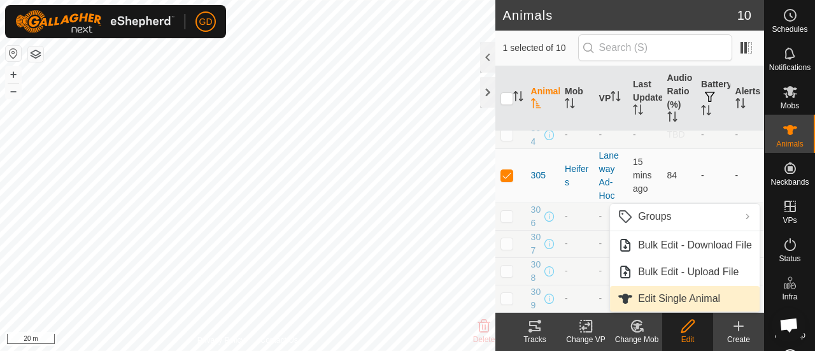
click at [669, 303] on link "Edit Single Animal" at bounding box center [685, 298] width 150 height 25
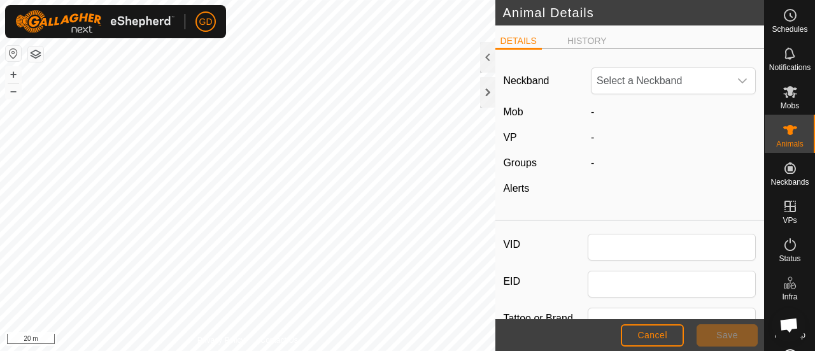
type input "305"
type input "982123862118063"
type input "Droughtmaster"
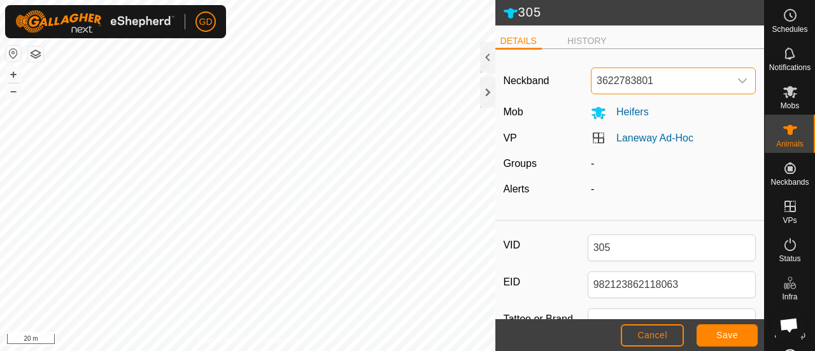
click at [631, 84] on span "3622783801" at bounding box center [661, 80] width 138 height 25
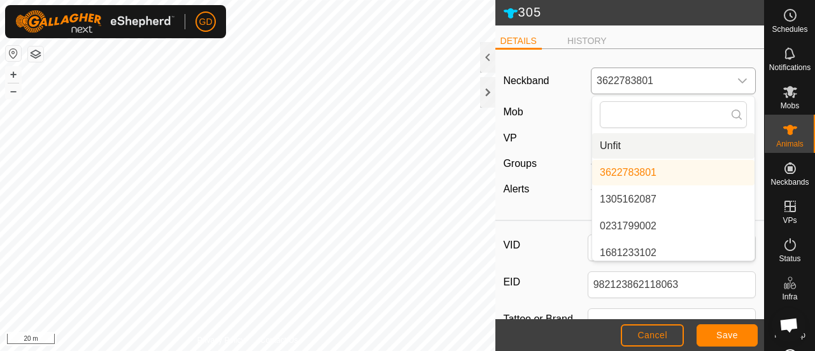
click at [610, 143] on li "Unfit" at bounding box center [673, 145] width 162 height 25
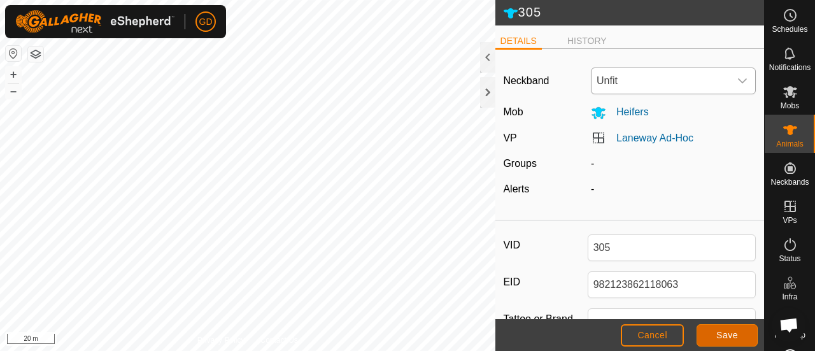
click at [711, 340] on button "Save" at bounding box center [727, 335] width 61 height 22
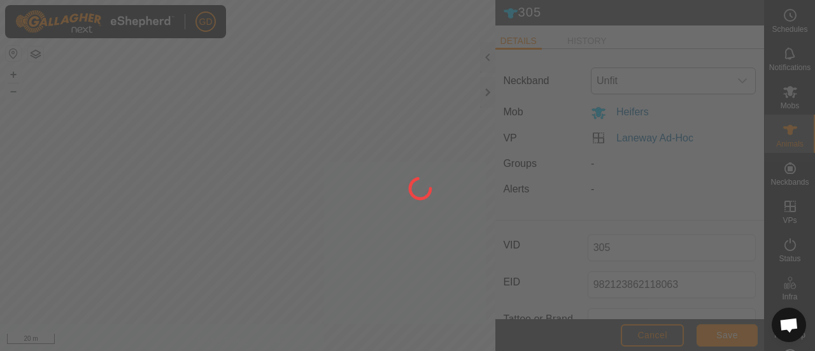
type input "-"
type input "0 kg"
type input "-"
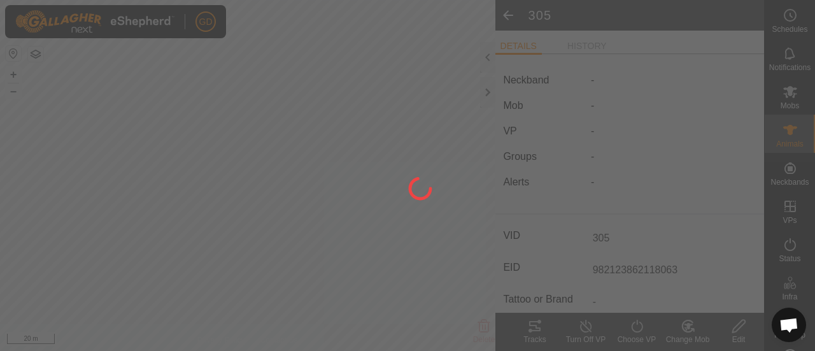
type input "-"
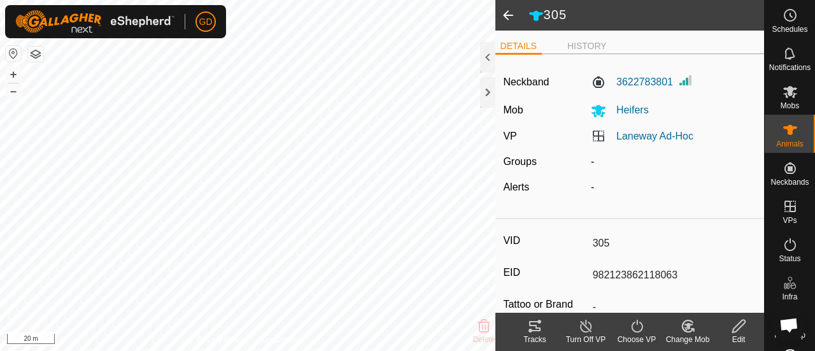
click at [503, 13] on span at bounding box center [508, 15] width 25 height 31
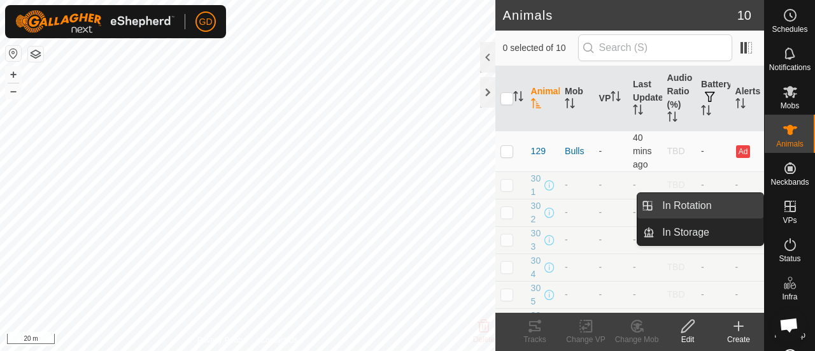
click at [692, 204] on link "In Rotation" at bounding box center [709, 205] width 109 height 25
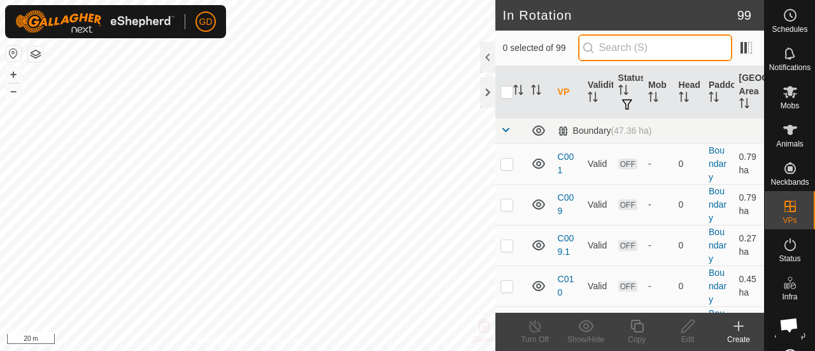
click at [666, 49] on input "text" at bounding box center [655, 47] width 154 height 27
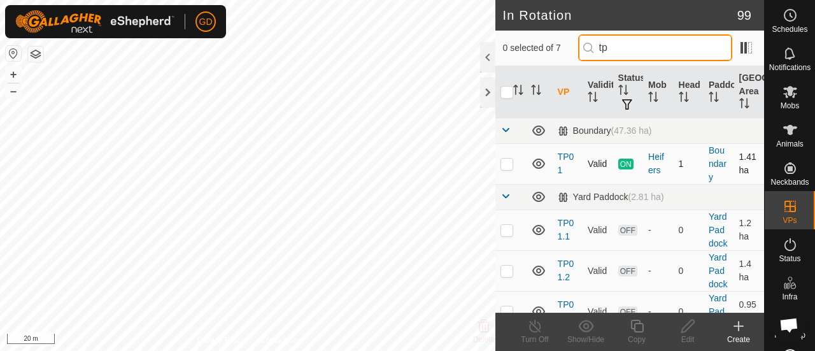
type input "tp"
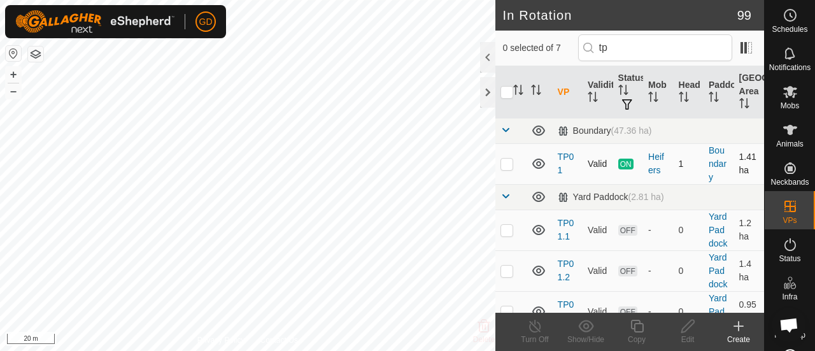
click at [503, 164] on p-checkbox at bounding box center [507, 164] width 13 height 10
checkbox input "false"
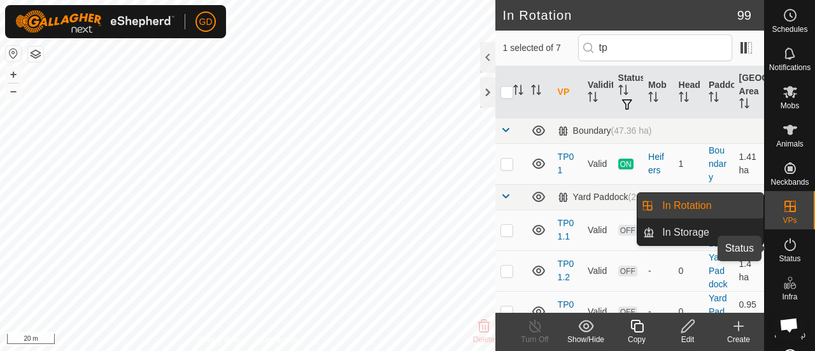
click at [785, 246] on icon at bounding box center [790, 244] width 11 height 13
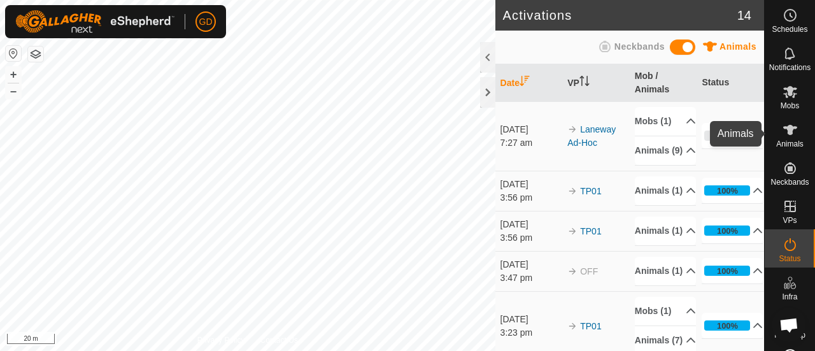
click at [783, 127] on icon at bounding box center [790, 130] width 14 height 10
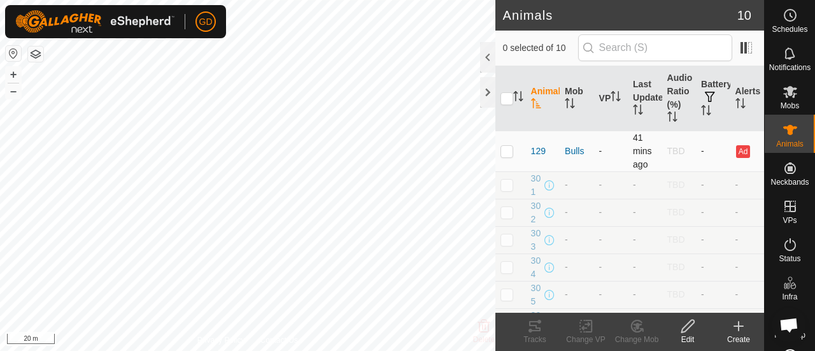
click at [504, 154] on p-checkbox at bounding box center [507, 151] width 13 height 10
checkbox input "true"
click at [693, 332] on icon at bounding box center [688, 325] width 16 height 15
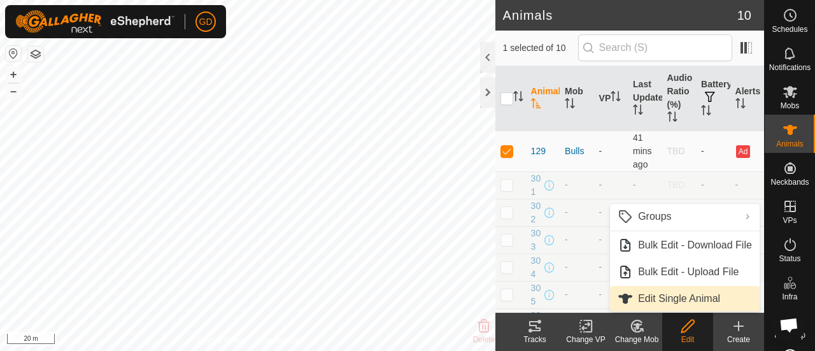
click at [664, 299] on link "Edit Single Animal" at bounding box center [685, 298] width 150 height 25
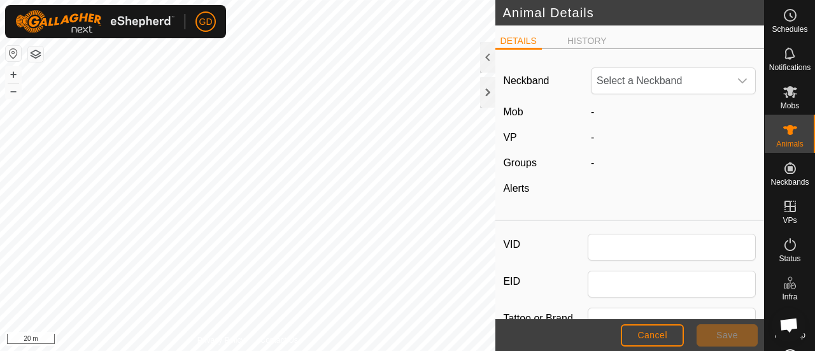
type input "129"
type input "Droughtmaster"
type input "09/2021"
type input "4 years"
type input "756"
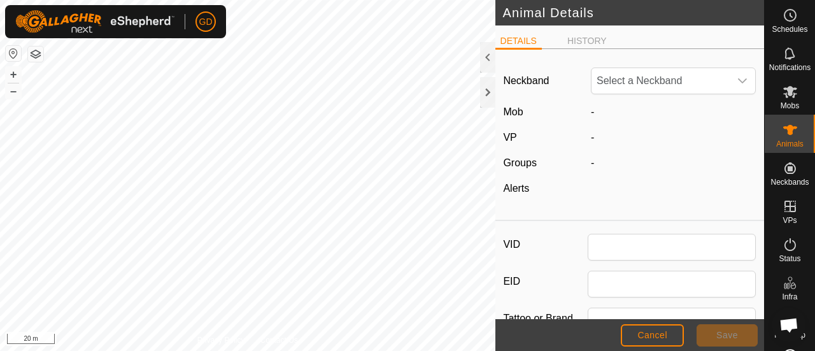
type input "[DATE]"
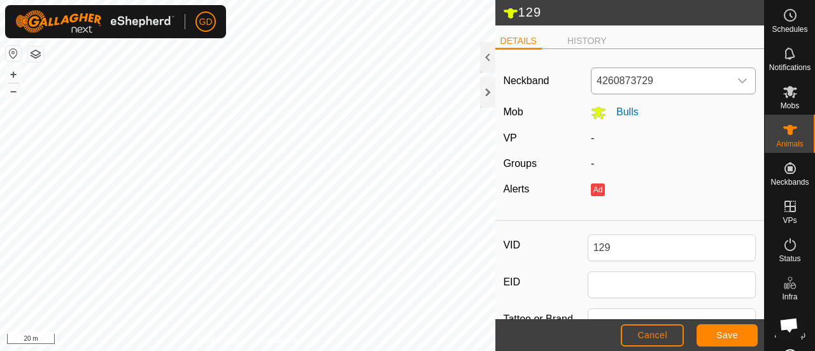
click at [654, 81] on span "4260873729" at bounding box center [661, 80] width 138 height 25
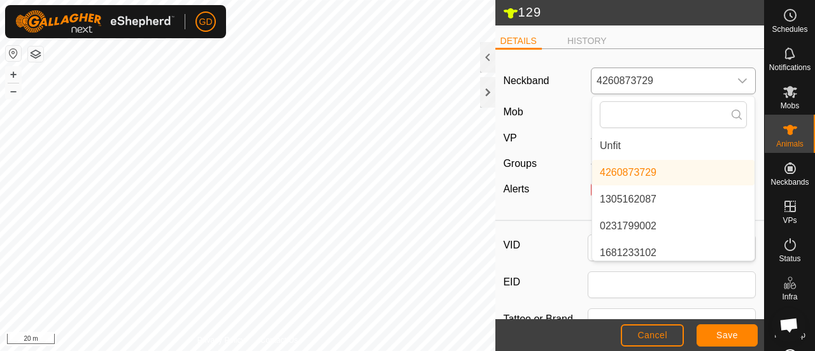
click at [631, 143] on li "Unfit" at bounding box center [673, 145] width 162 height 25
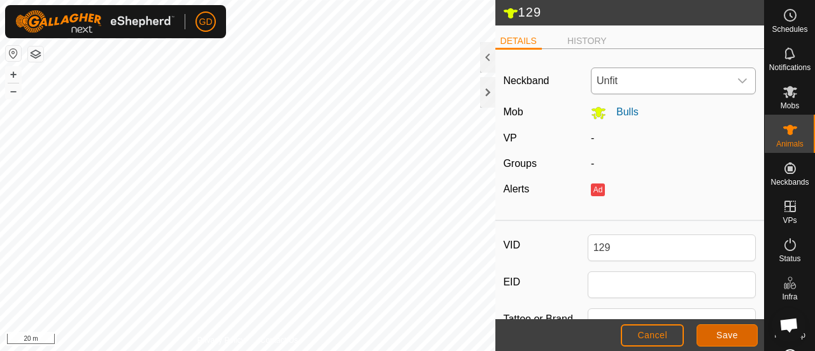
click at [724, 333] on span "Save" at bounding box center [728, 335] width 22 height 10
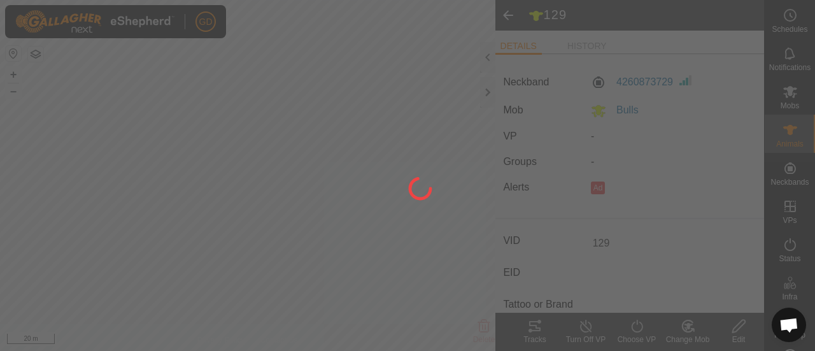
type input "-"
type input "756 kg"
type input "-"
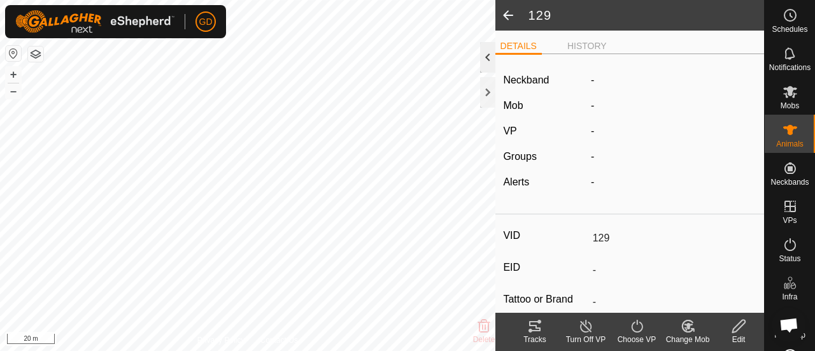
click at [485, 62] on div at bounding box center [487, 57] width 15 height 31
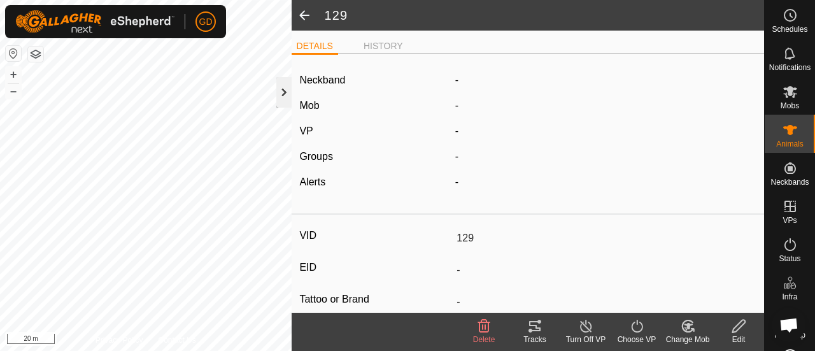
click at [287, 91] on div at bounding box center [283, 92] width 15 height 31
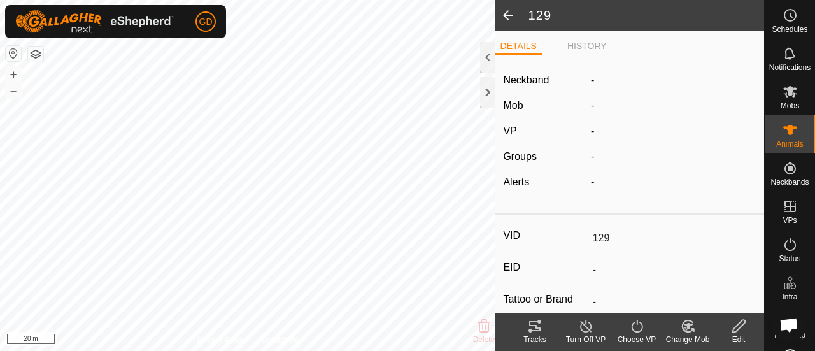
click at [511, 13] on span at bounding box center [508, 15] width 25 height 31
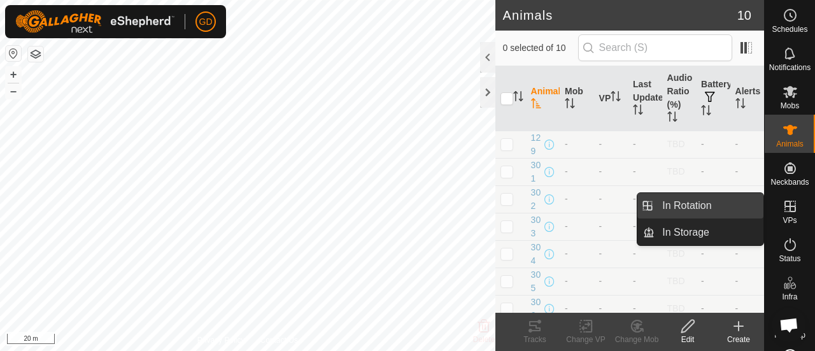
click at [688, 204] on link "In Rotation" at bounding box center [709, 205] width 109 height 25
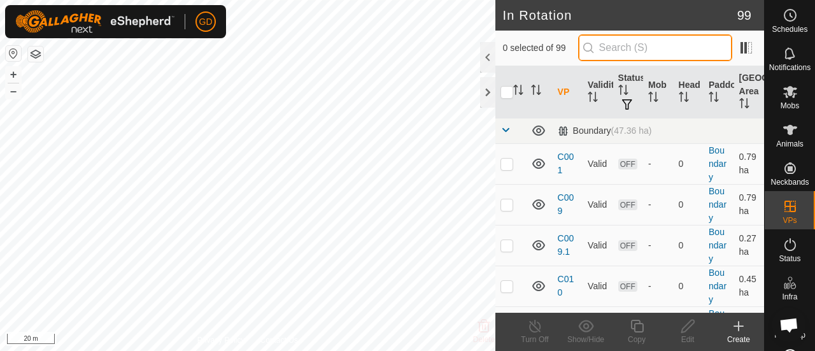
click at [676, 43] on input "text" at bounding box center [655, 47] width 154 height 27
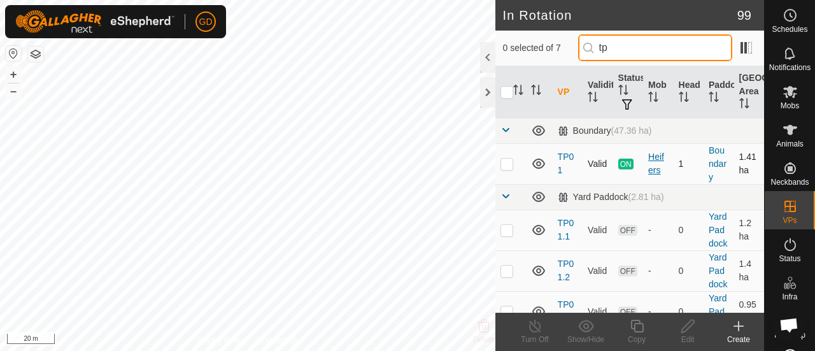
type input "tp"
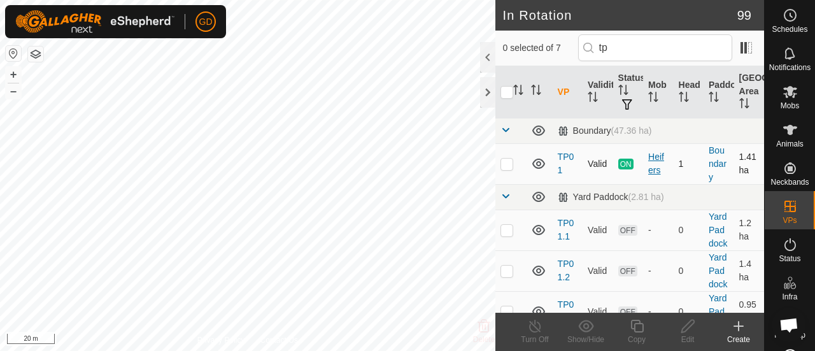
click at [648, 156] on div "Heifers" at bounding box center [658, 163] width 20 height 27
